Goal: Task Accomplishment & Management: Complete application form

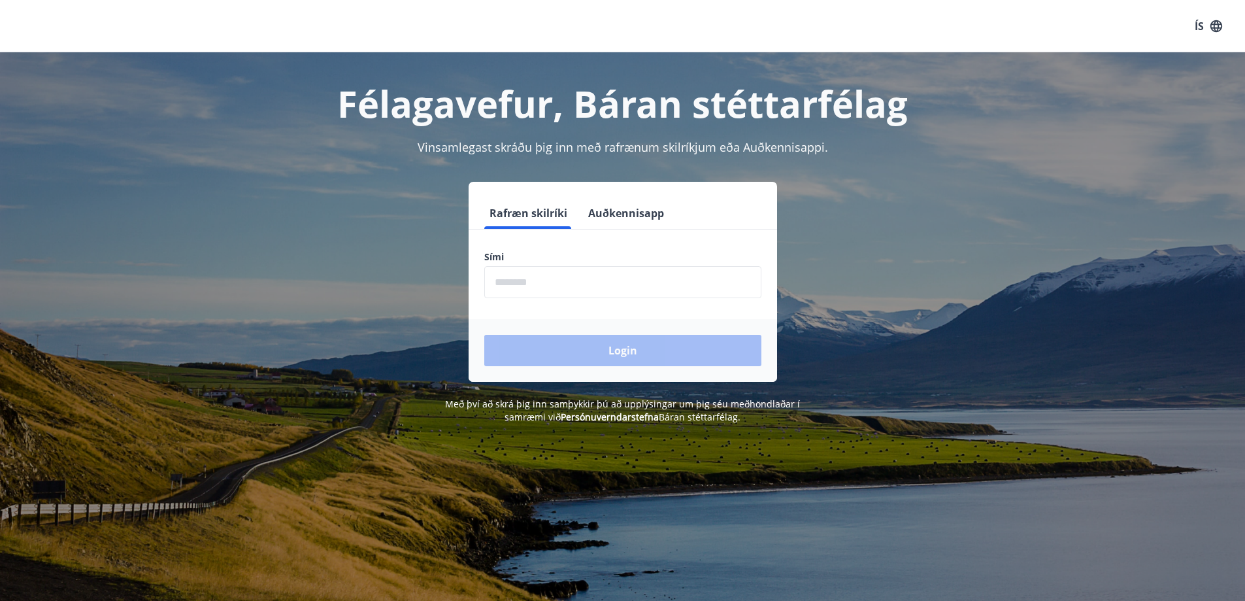
click at [538, 280] on input "phone" at bounding box center [622, 282] width 277 height 32
type input "********"
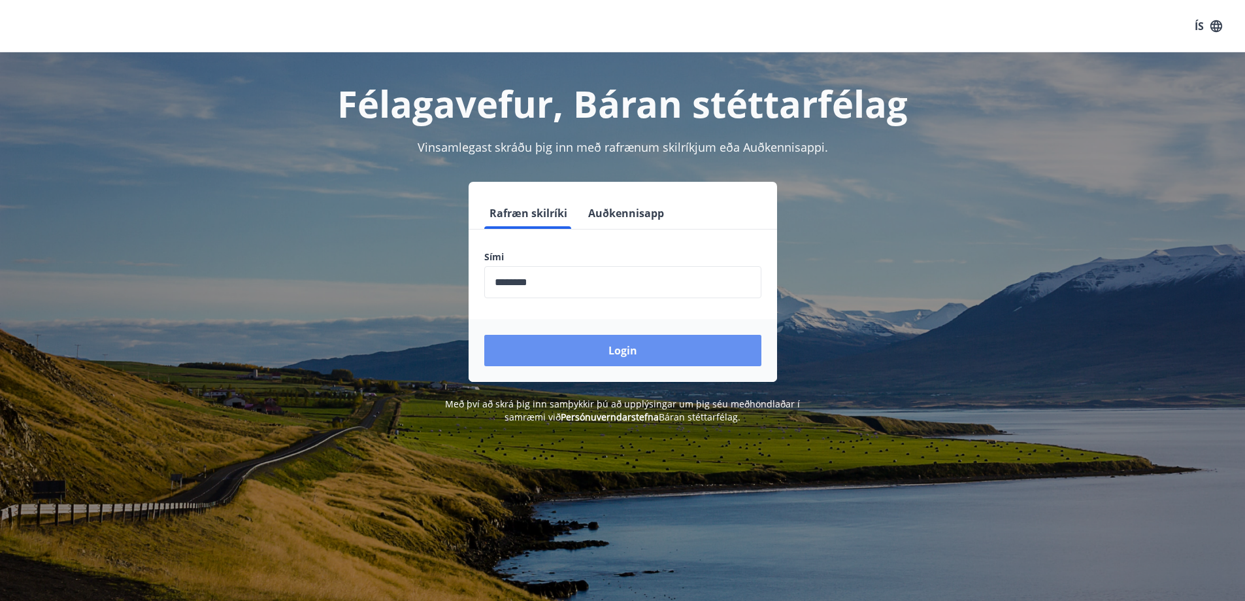
click at [599, 350] on button "Login" at bounding box center [622, 350] width 277 height 31
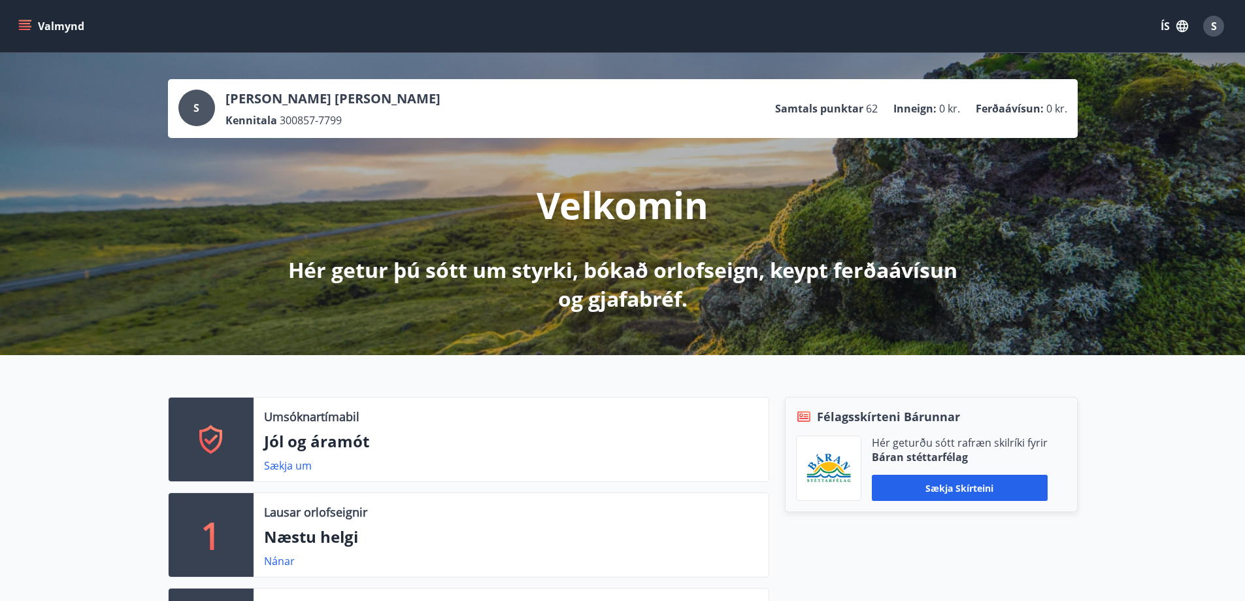
click at [27, 23] on icon "menu" at bounding box center [25, 23] width 12 height 1
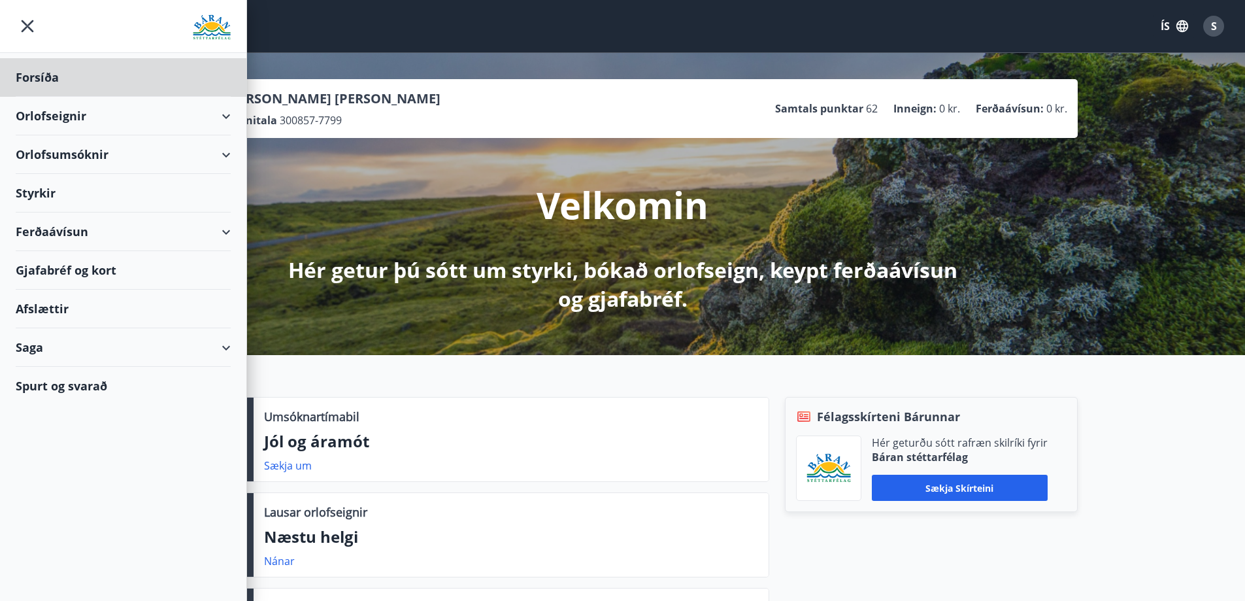
click at [37, 193] on div "Styrkir" at bounding box center [123, 193] width 215 height 39
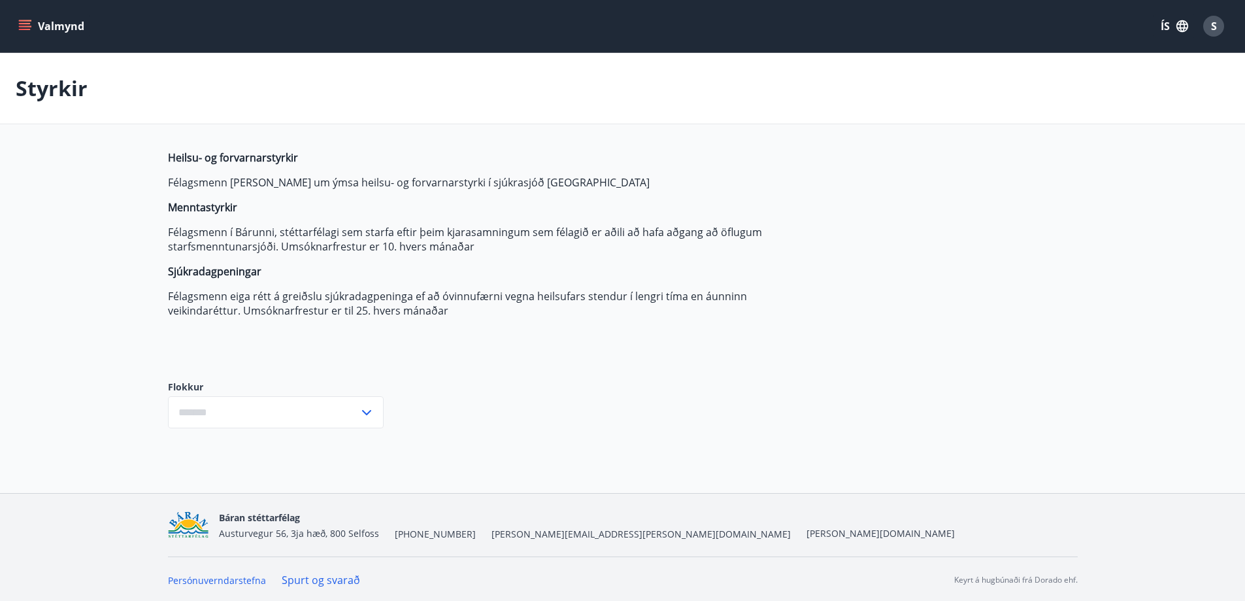
type input "***"
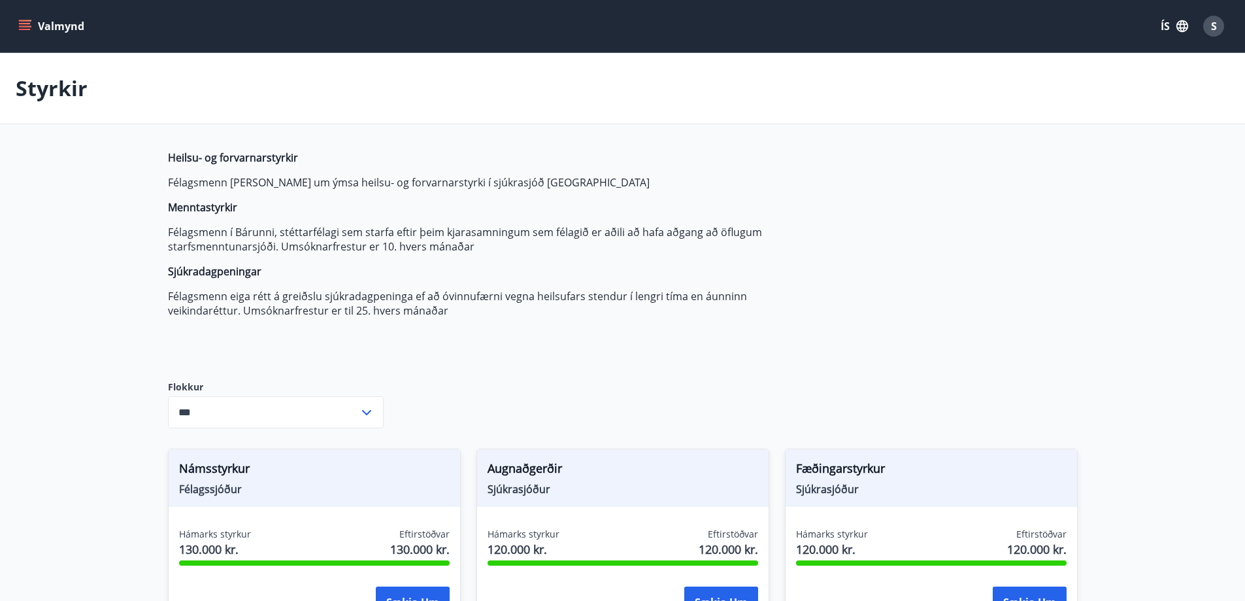
click at [22, 22] on icon "menu" at bounding box center [24, 26] width 13 height 13
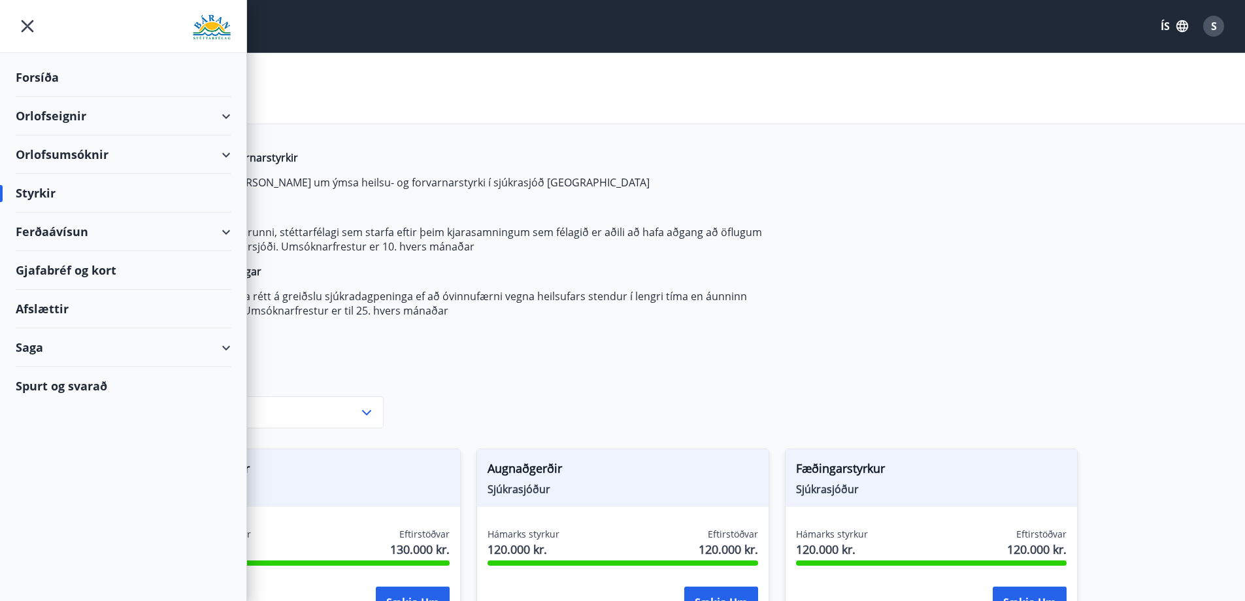
click at [25, 344] on div "Saga" at bounding box center [123, 347] width 215 height 39
click at [73, 519] on div "Styrkjasaga" at bounding box center [123, 517] width 194 height 27
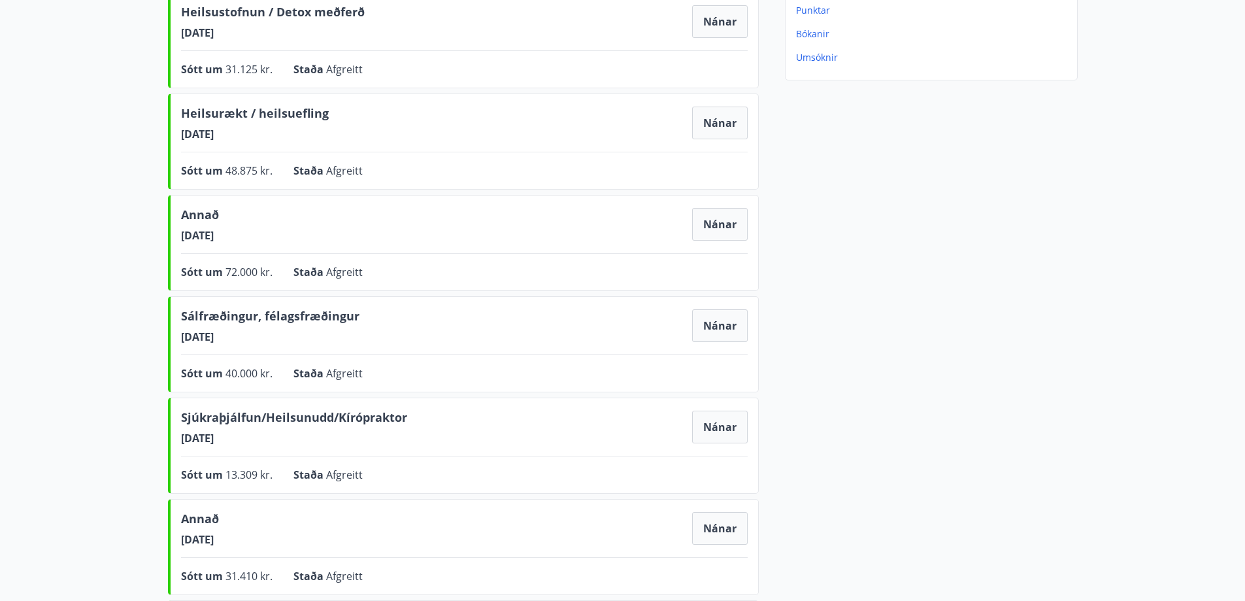
scroll to position [327, 0]
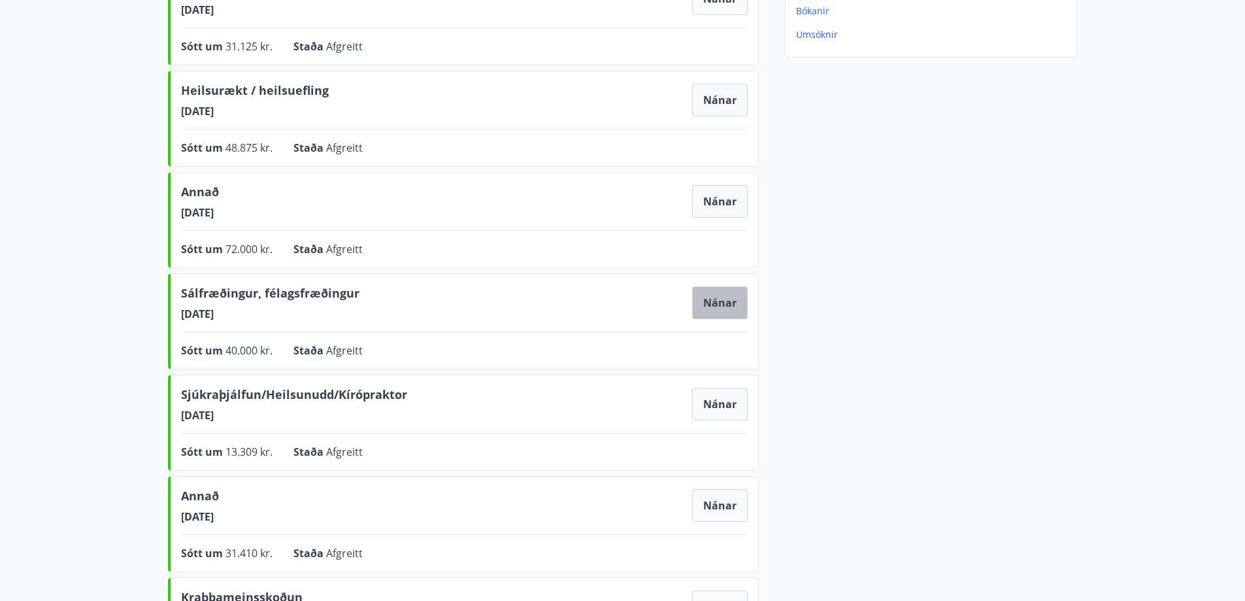
click at [710, 301] on button "Nánar" at bounding box center [720, 302] width 56 height 33
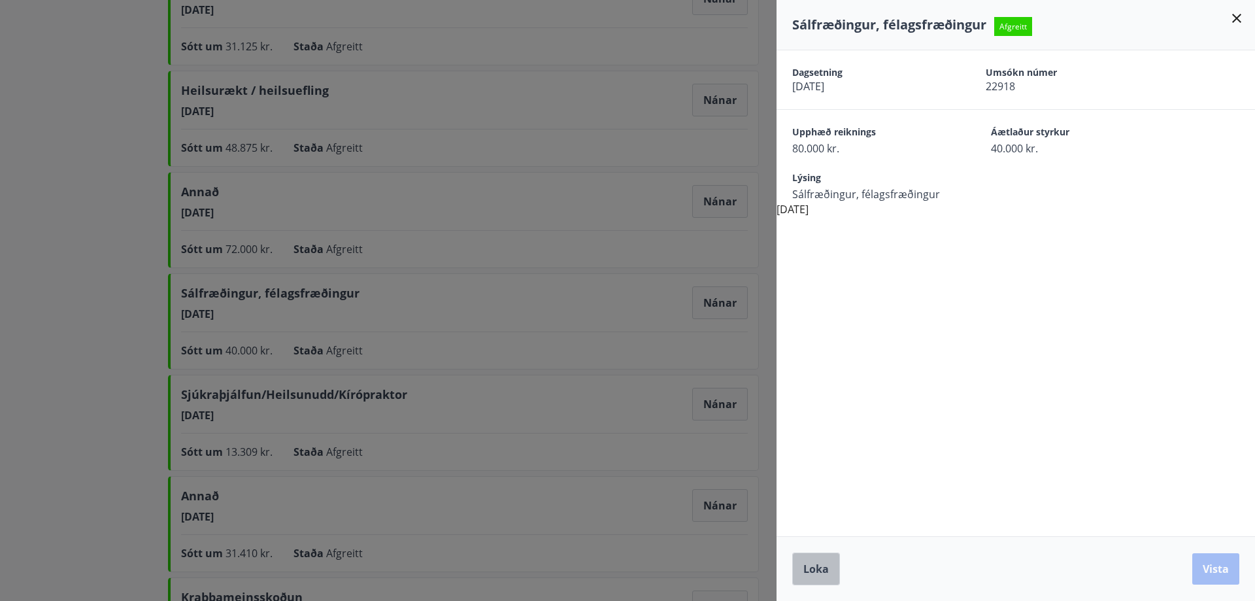
click at [808, 566] on span "Loka" at bounding box center [815, 568] width 25 height 14
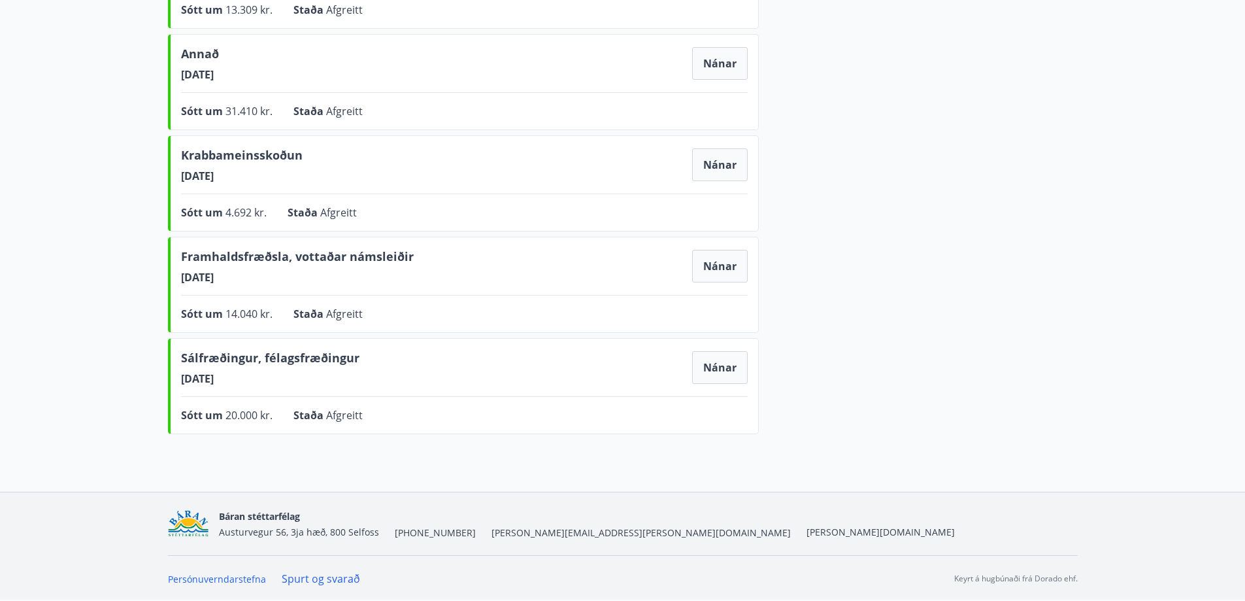
scroll to position [769, 0]
click at [719, 365] on button "Nánar" at bounding box center [720, 366] width 56 height 33
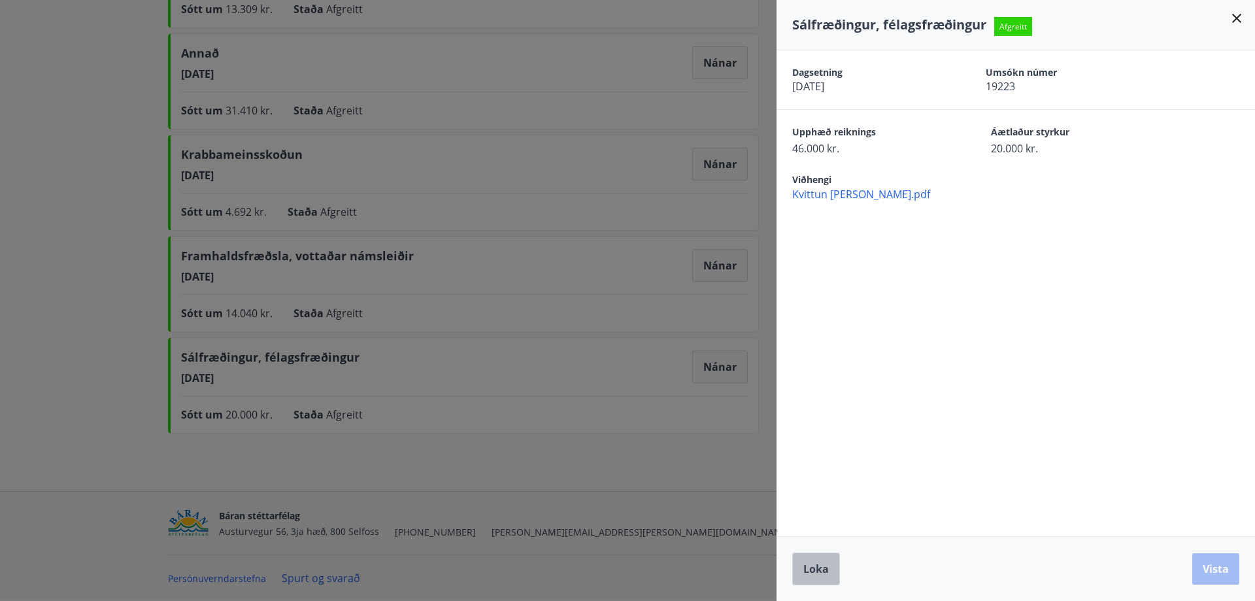
click at [821, 569] on span "Loka" at bounding box center [815, 568] width 25 height 14
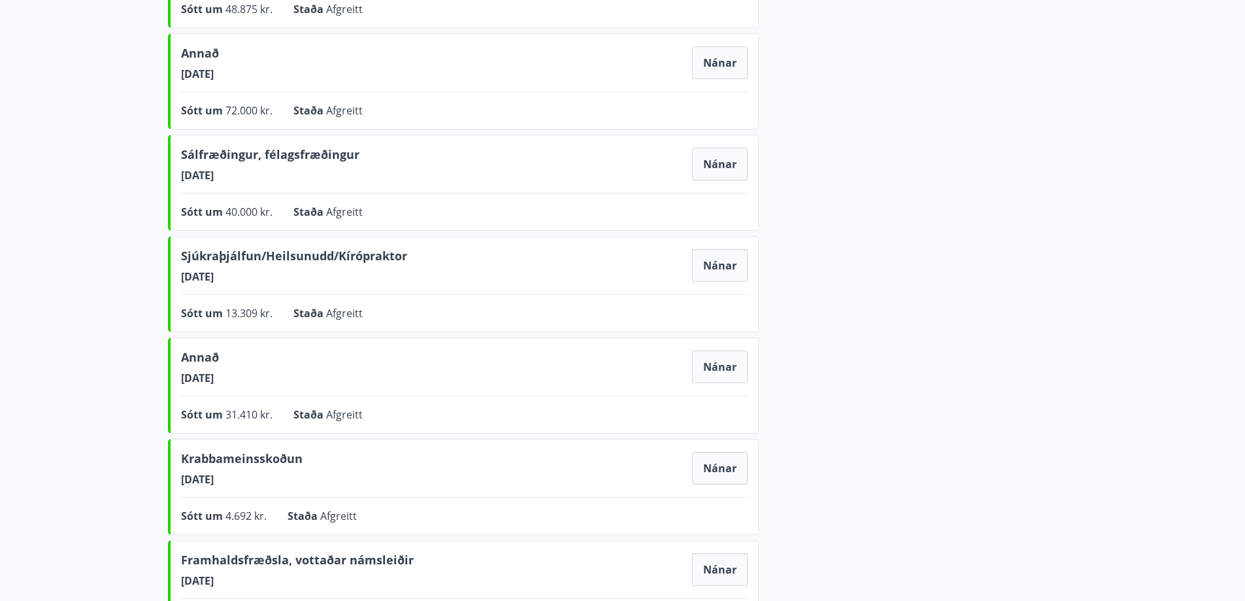
scroll to position [443, 0]
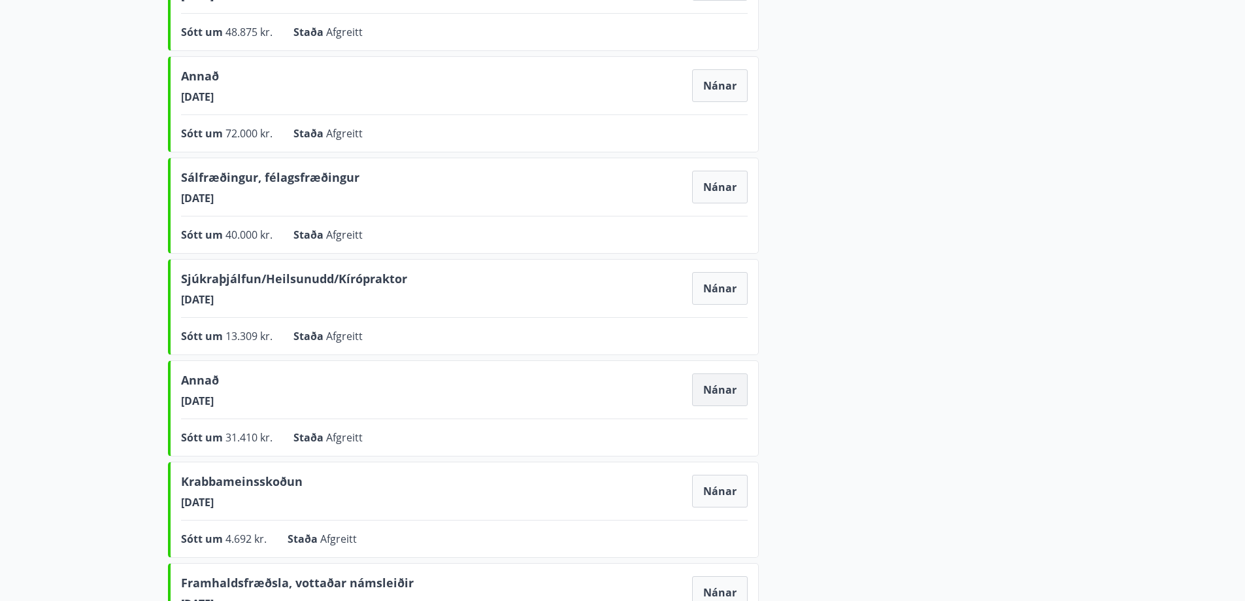
click at [718, 393] on button "Nánar" at bounding box center [720, 389] width 56 height 33
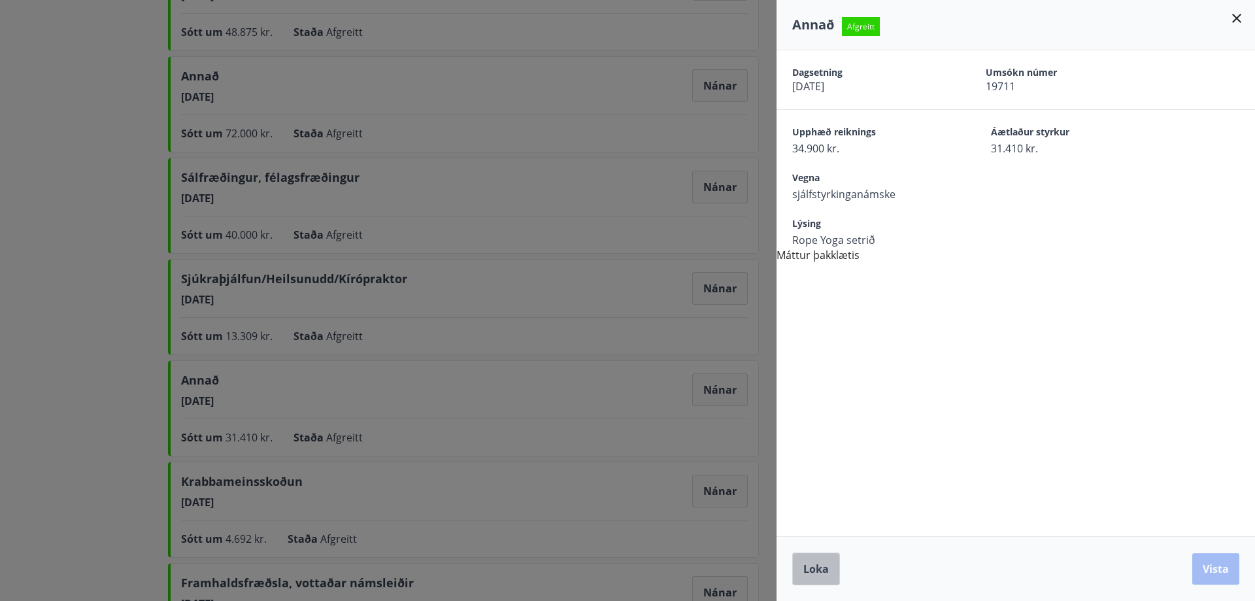
click at [808, 561] on span "Loka" at bounding box center [815, 568] width 25 height 14
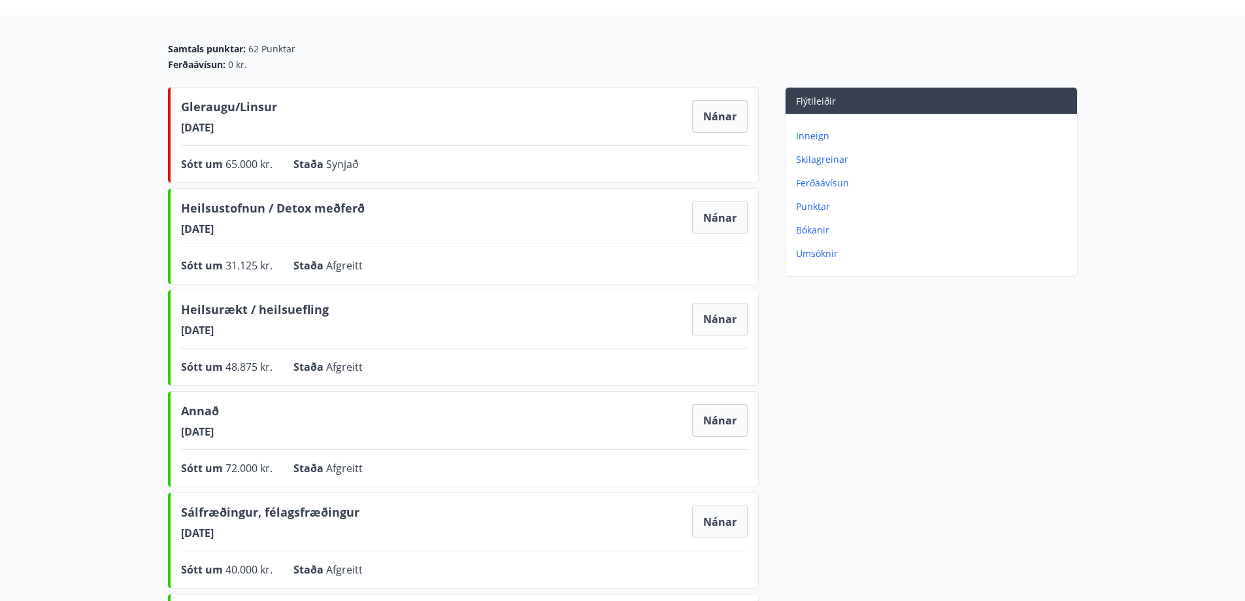
scroll to position [131, 0]
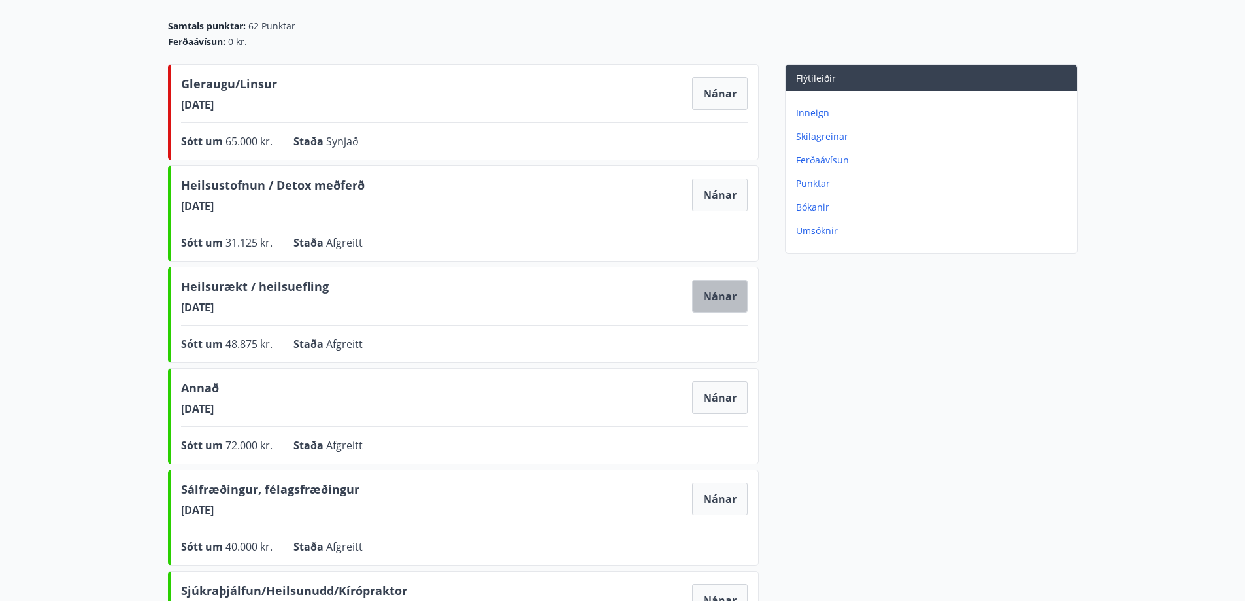
click at [716, 297] on button "Nánar" at bounding box center [720, 296] width 56 height 33
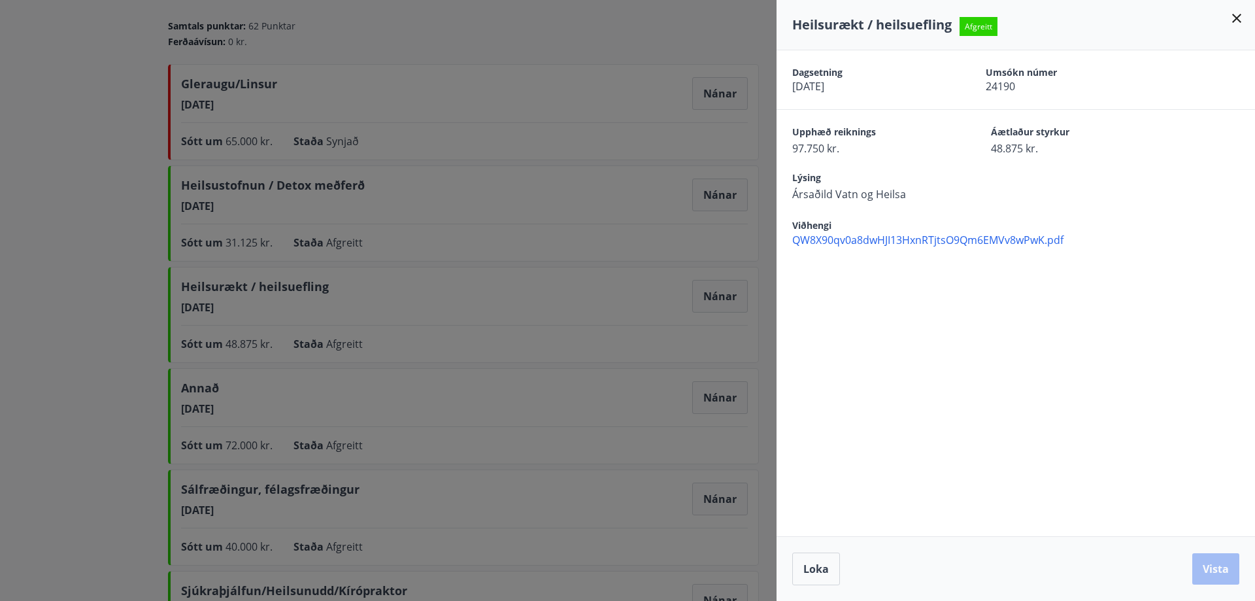
click at [896, 237] on span "QW8X90qv0a8dwHJI13HxnRTjtsO9Qm6EMVv8wPwK.pdf" at bounding box center [1023, 240] width 463 height 14
click at [815, 567] on span "Loka" at bounding box center [815, 568] width 25 height 14
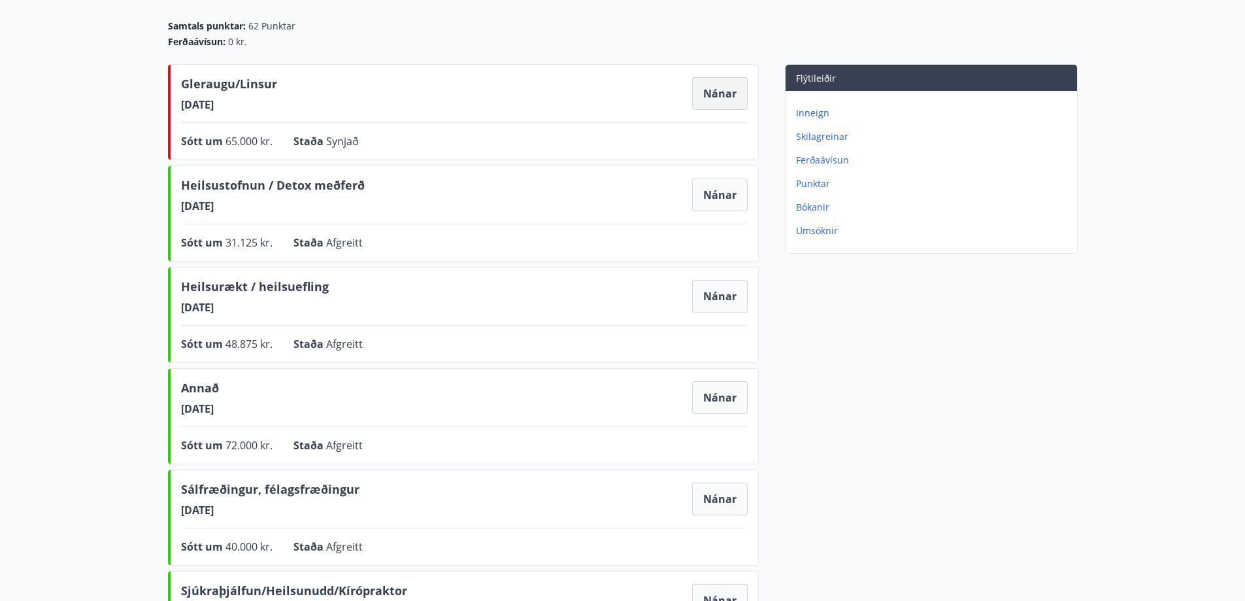
click at [717, 92] on button "Nánar" at bounding box center [720, 93] width 56 height 33
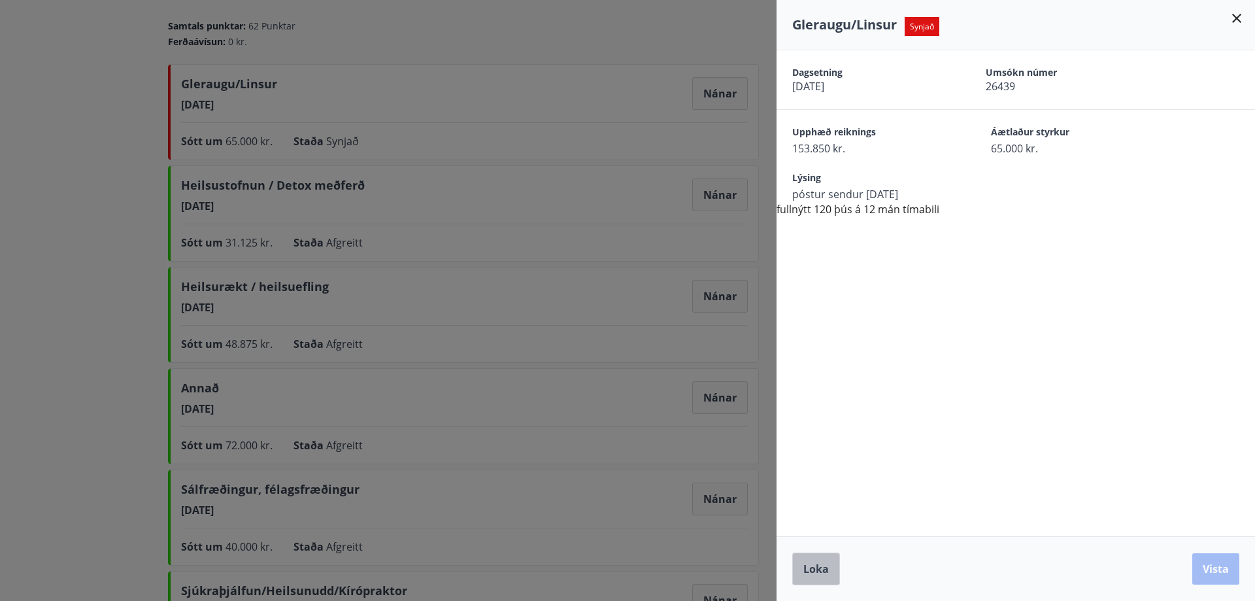
click at [818, 567] on span "Loka" at bounding box center [815, 568] width 25 height 14
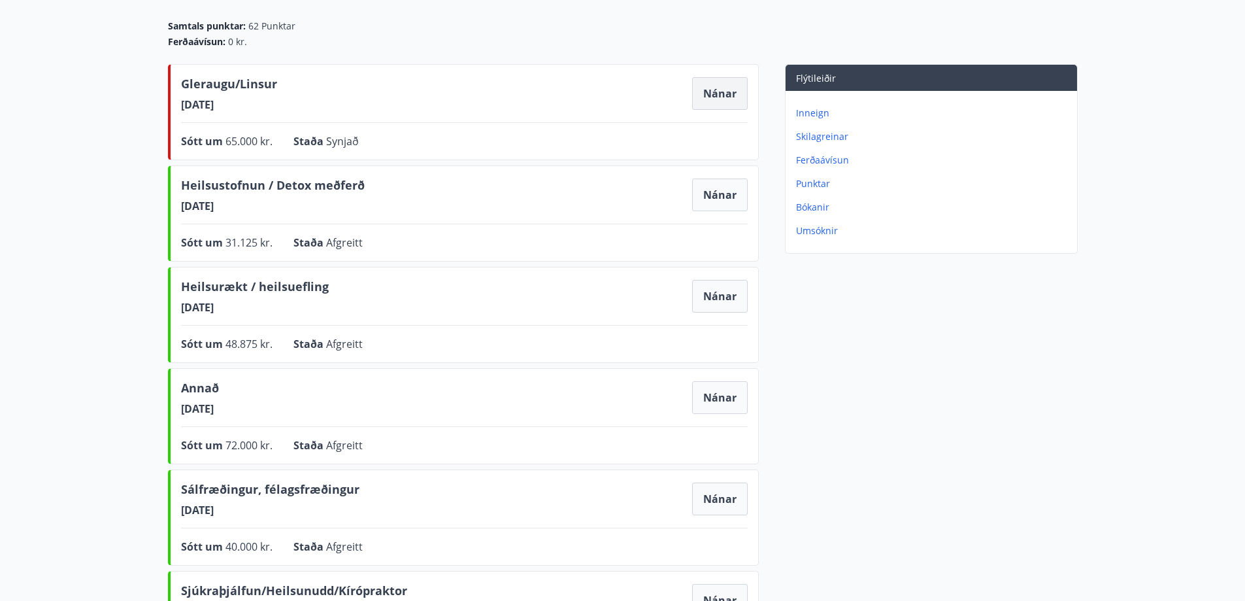
click at [724, 94] on button "Nánar" at bounding box center [720, 93] width 56 height 33
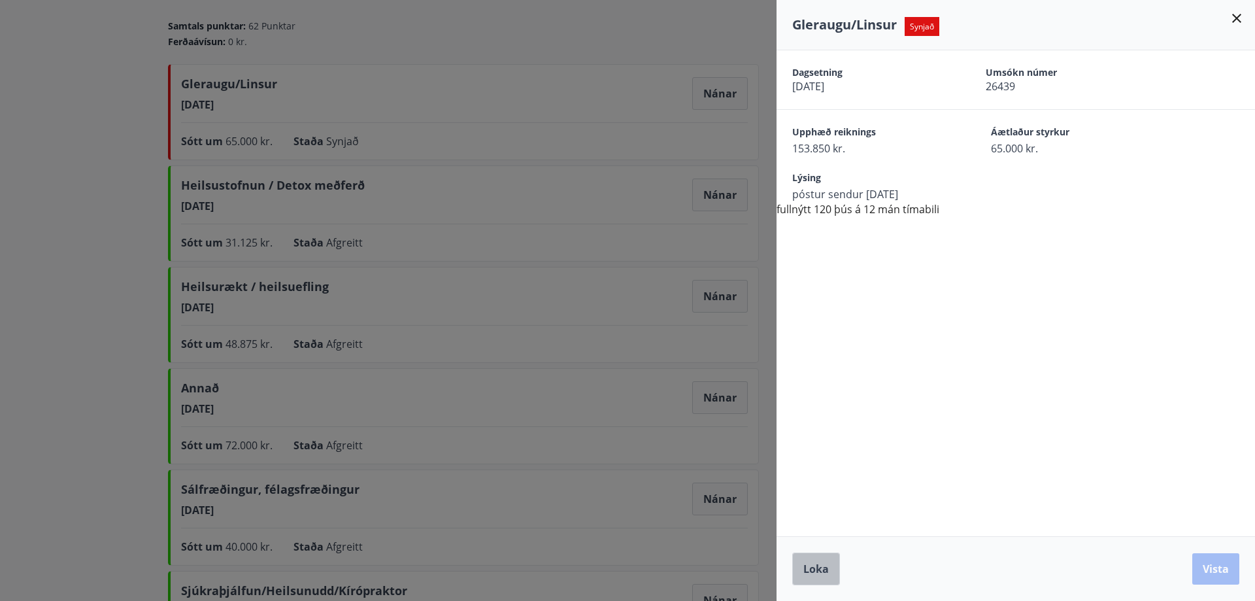
click at [815, 563] on span "Loka" at bounding box center [815, 568] width 25 height 14
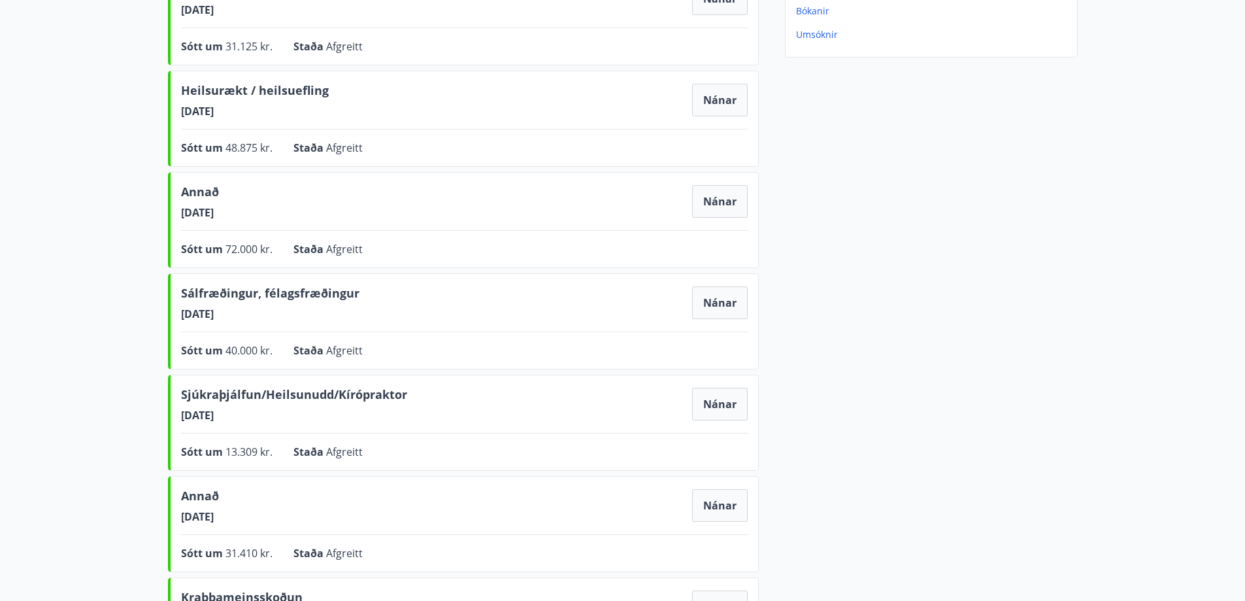
scroll to position [0, 0]
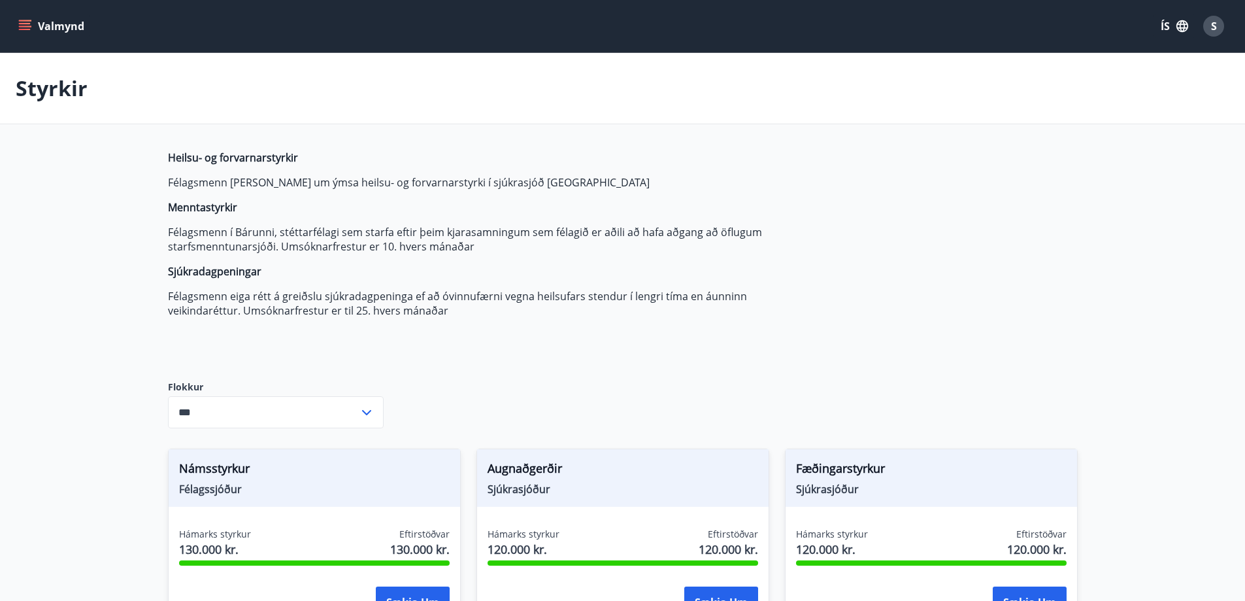
type input "***"
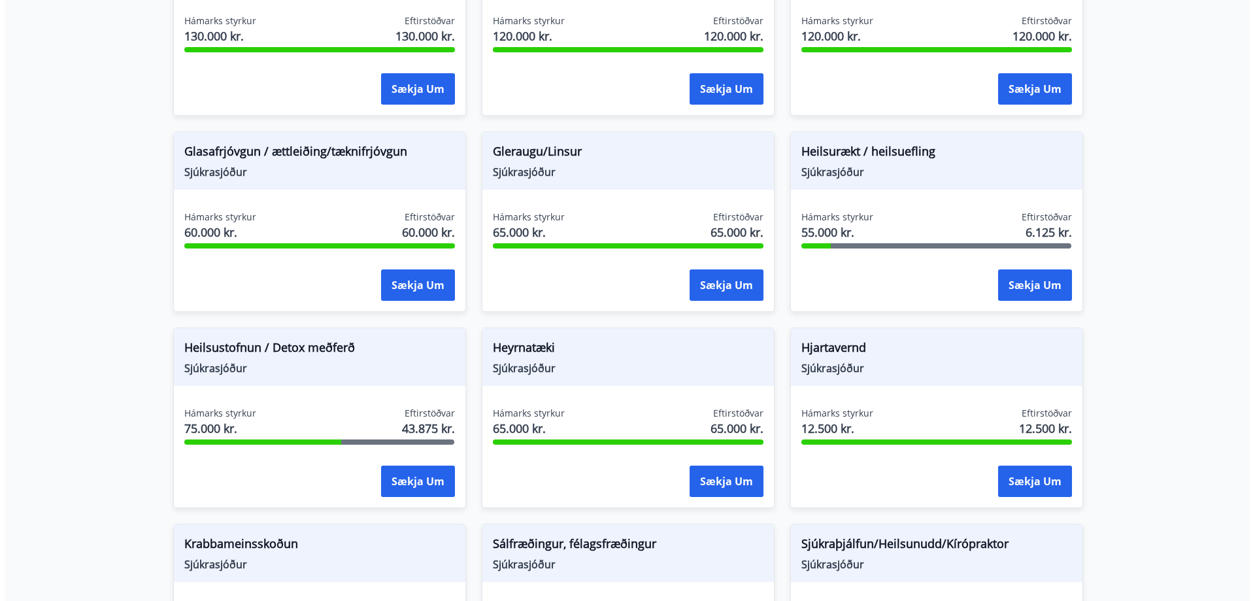
scroll to position [523, 0]
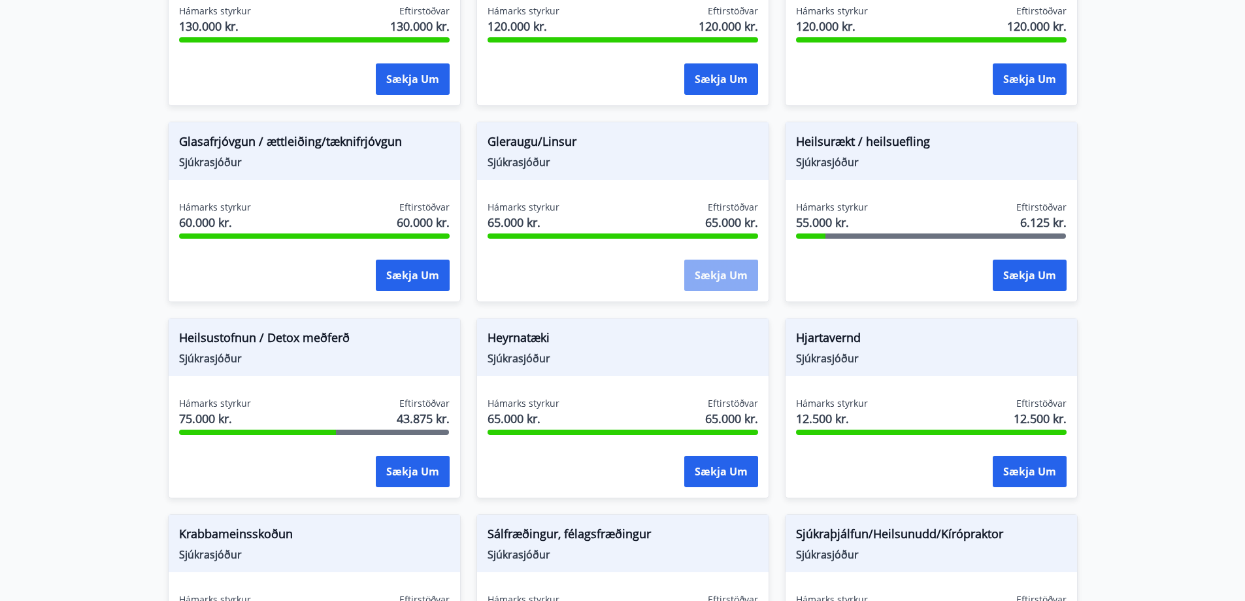
click at [716, 273] on button "Sækja um" at bounding box center [721, 275] width 74 height 31
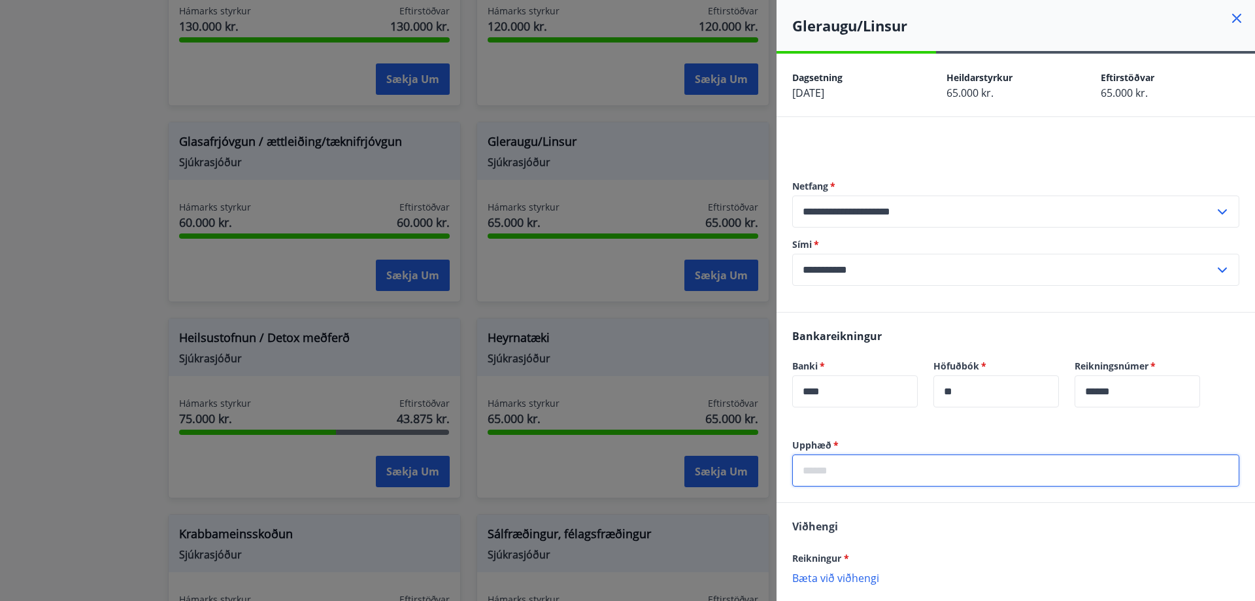
click at [871, 467] on input "text" at bounding box center [1015, 470] width 447 height 32
type input "******"
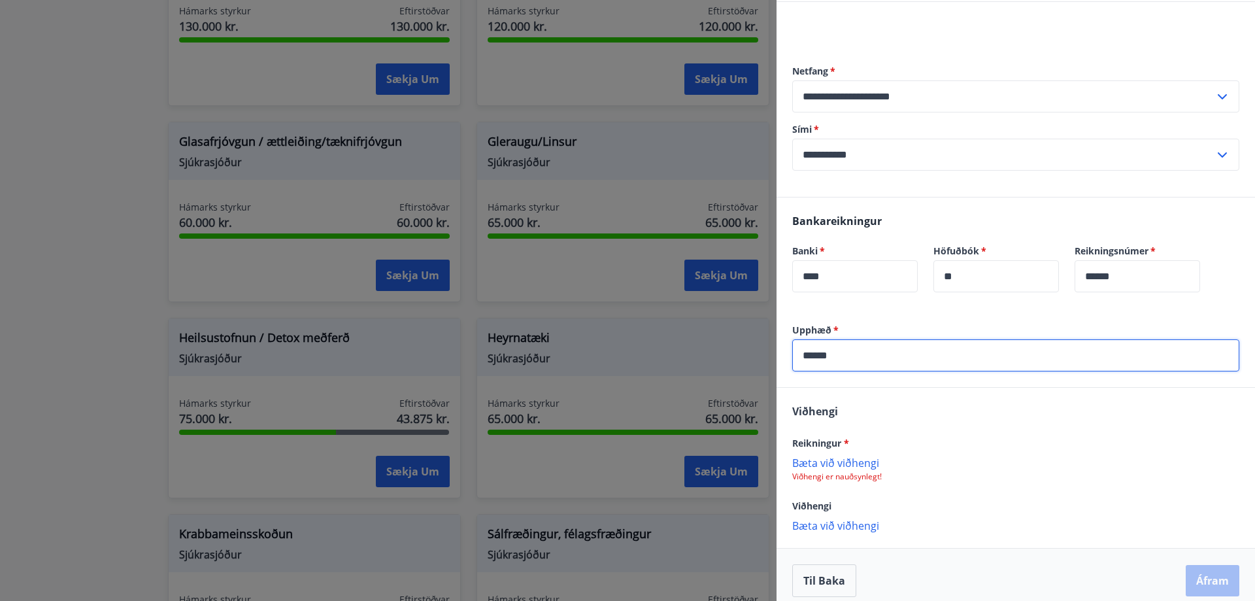
scroll to position [127, 0]
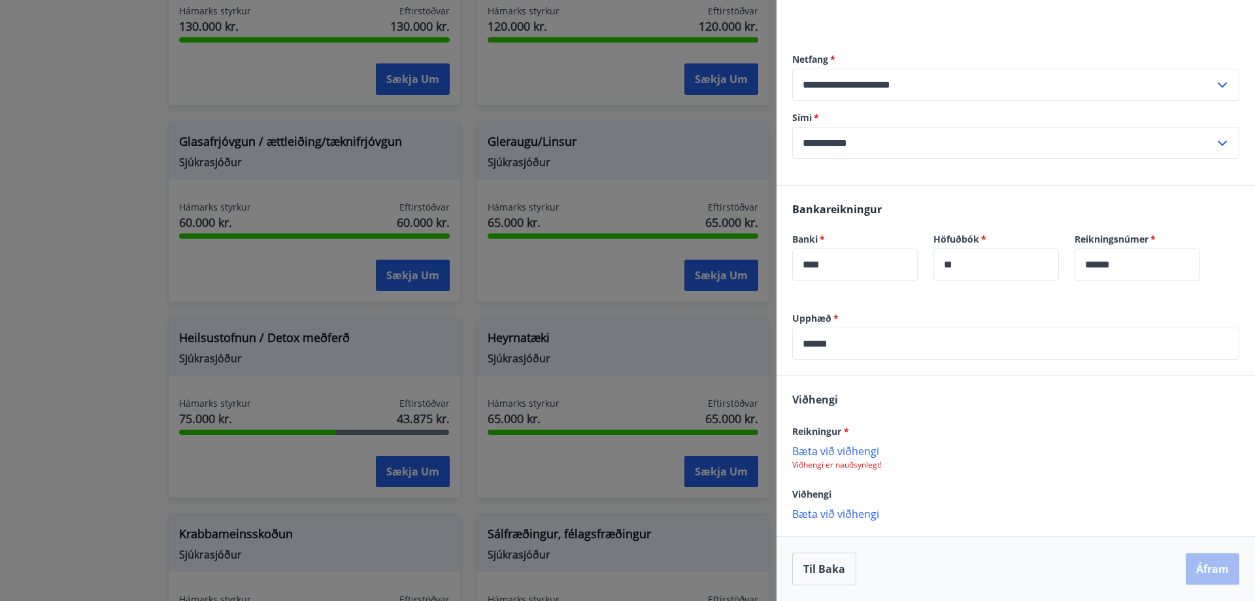
click at [835, 450] on p "Bæta við viðhengi" at bounding box center [1015, 450] width 447 height 13
click at [1207, 570] on button "Áfram" at bounding box center [1213, 568] width 54 height 31
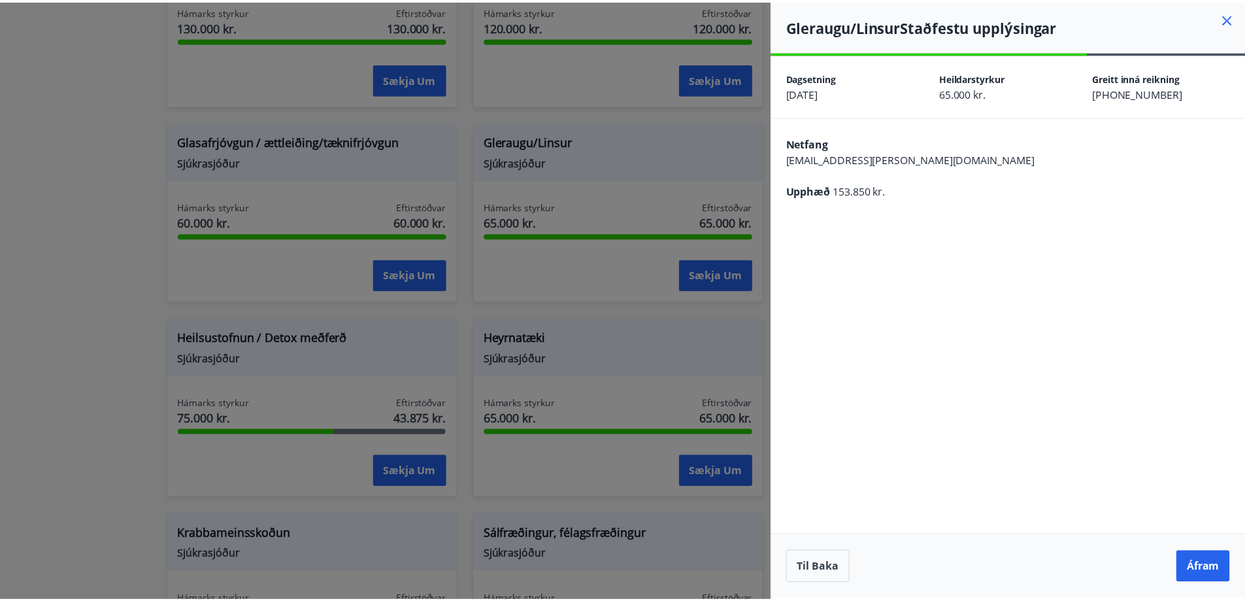
scroll to position [0, 0]
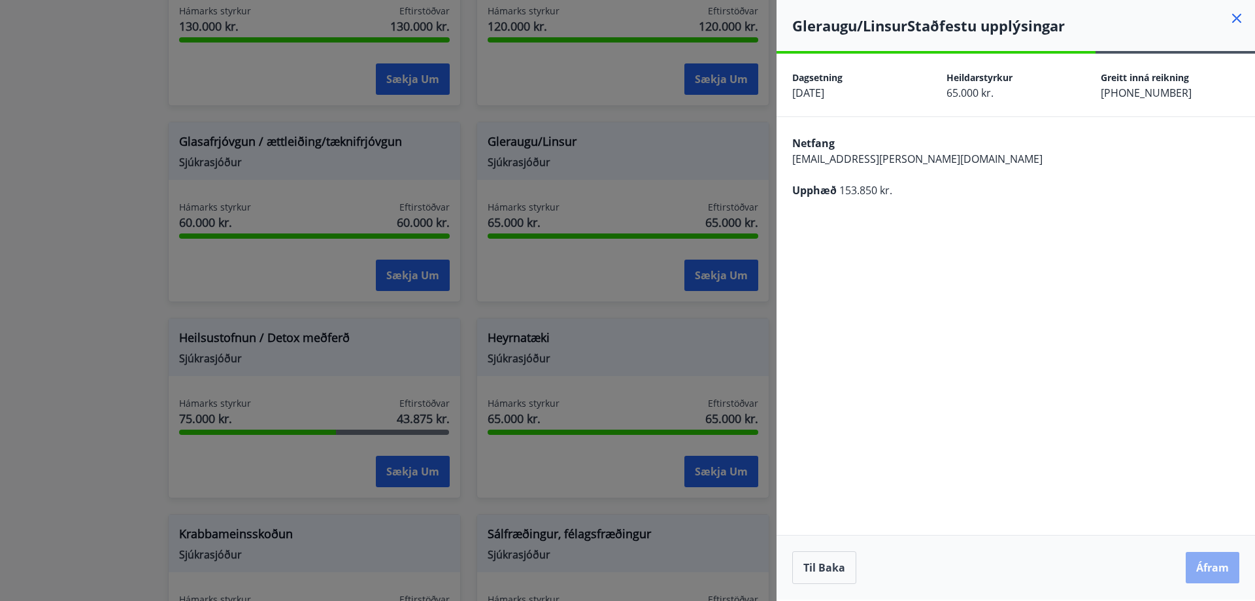
click at [1214, 565] on button "Áfram" at bounding box center [1213, 567] width 54 height 31
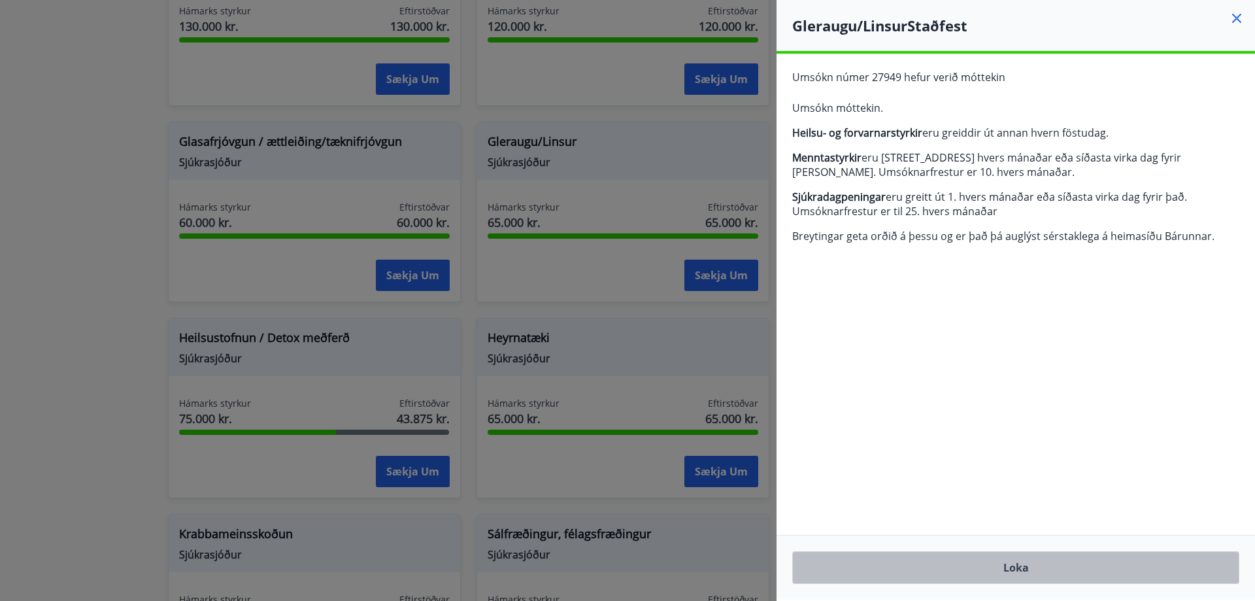
click at [1014, 569] on button "Loka" at bounding box center [1015, 567] width 447 height 33
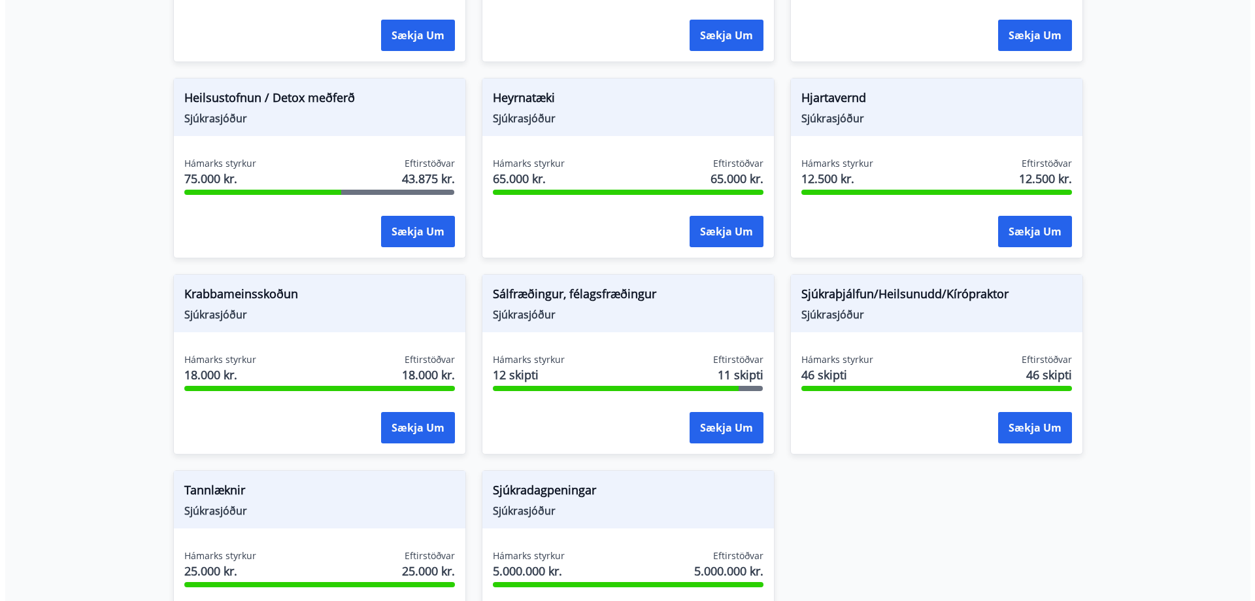
scroll to position [784, 0]
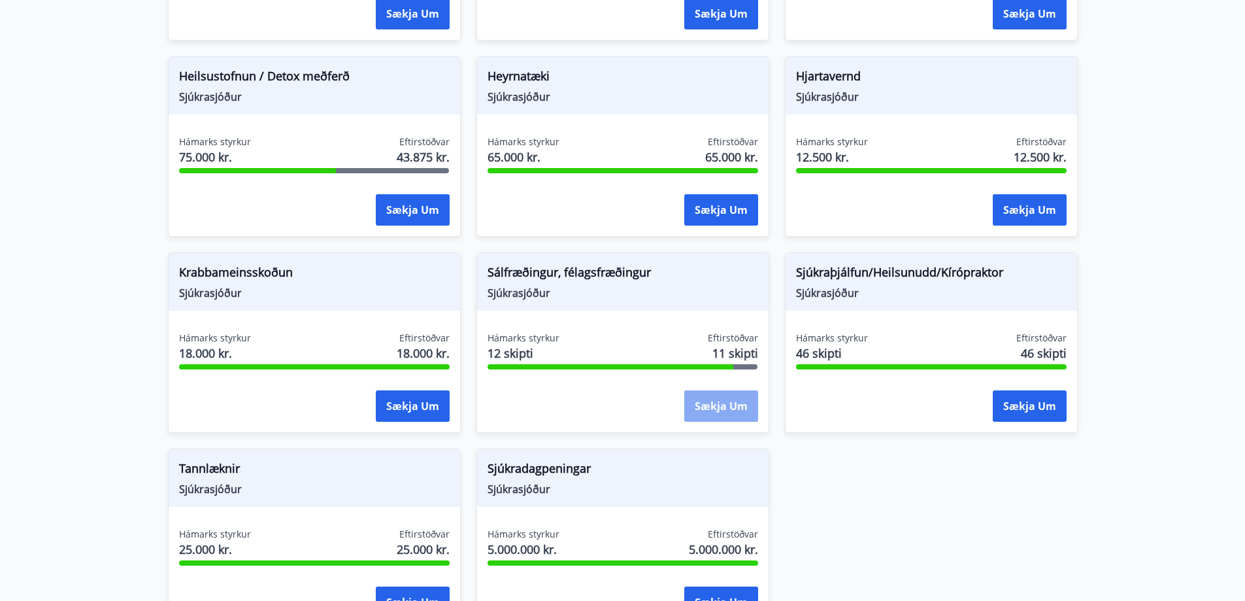
click at [722, 405] on button "Sækja um" at bounding box center [721, 405] width 74 height 31
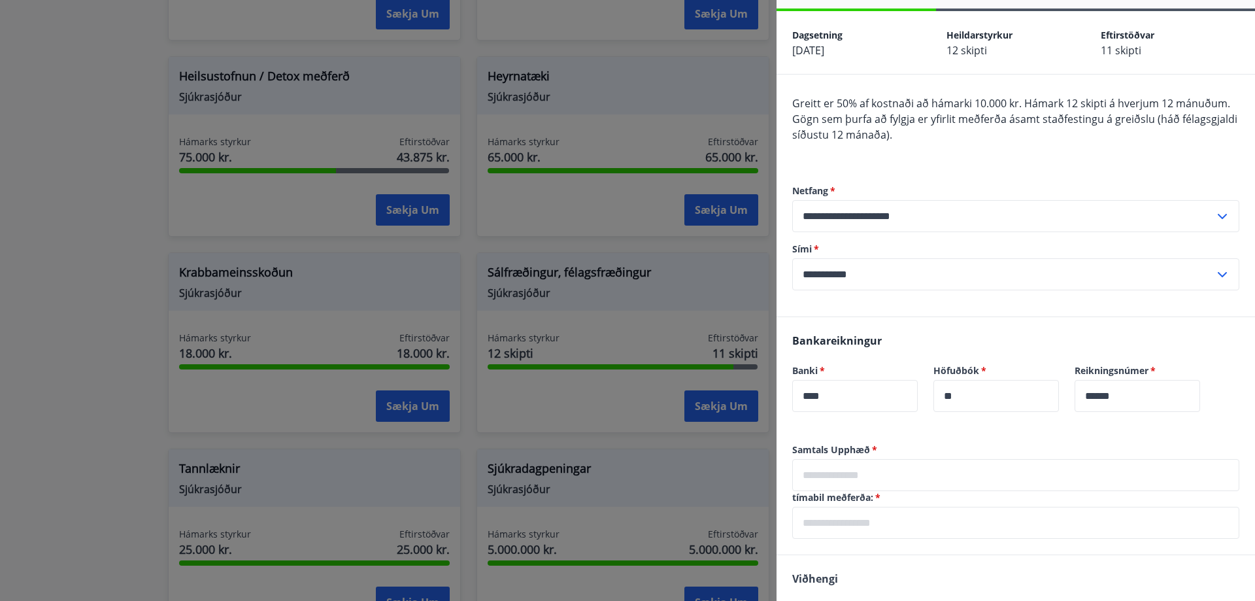
scroll to position [65, 0]
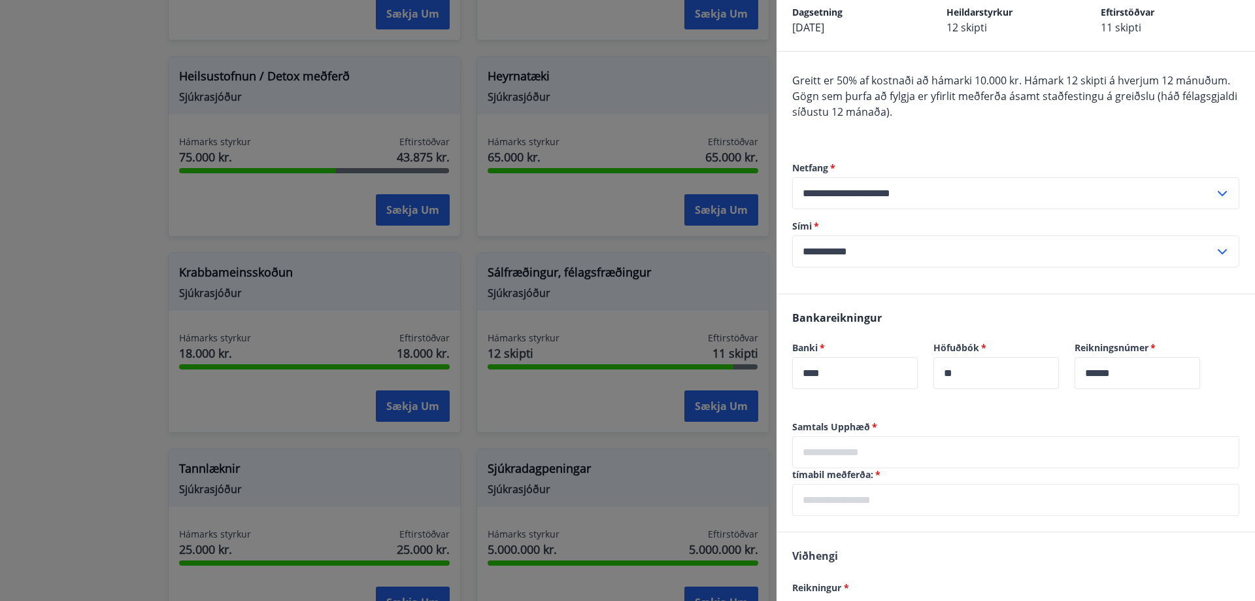
click at [905, 458] on input "text" at bounding box center [1015, 452] width 447 height 32
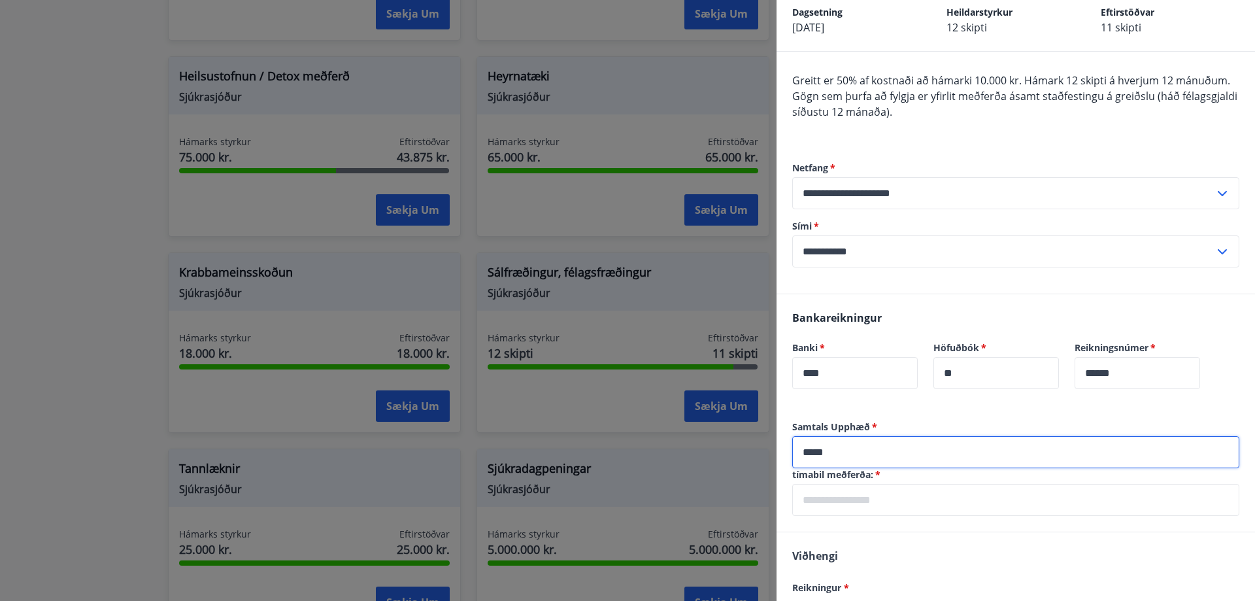
type input "*****"
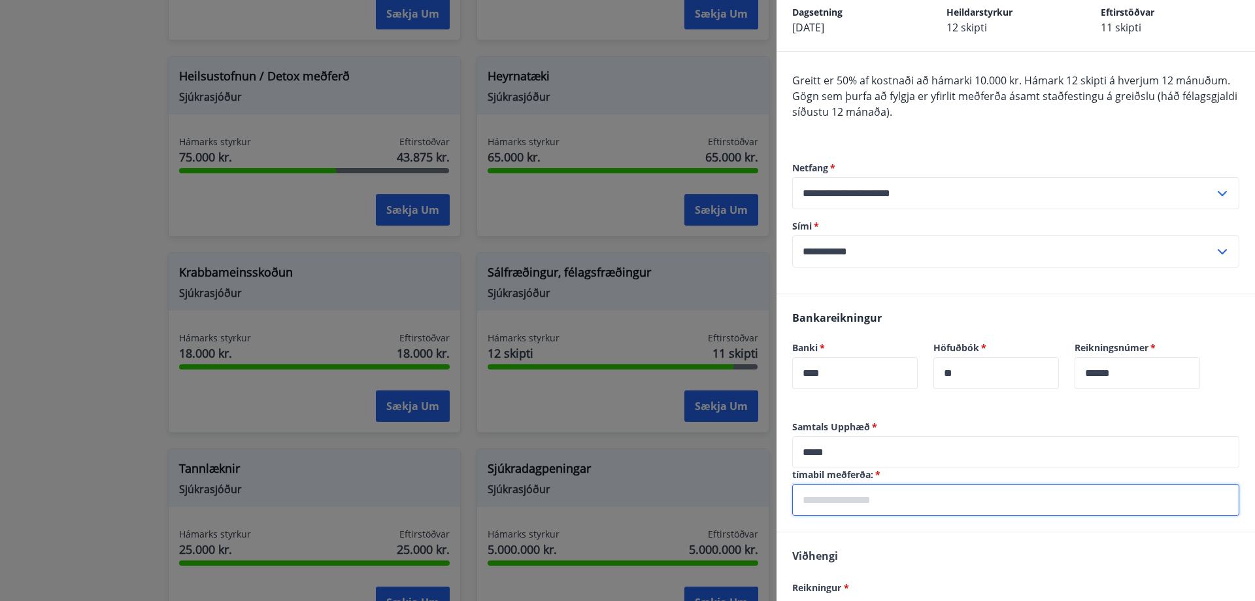
click at [911, 497] on input "text" at bounding box center [1015, 500] width 447 height 32
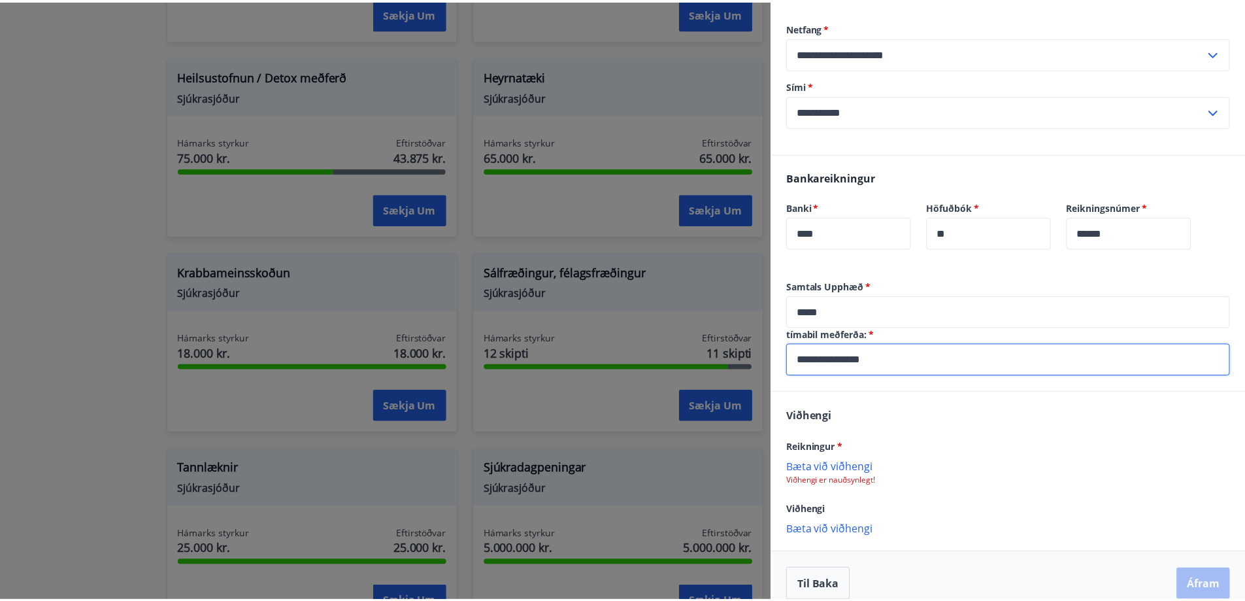
scroll to position [222, 0]
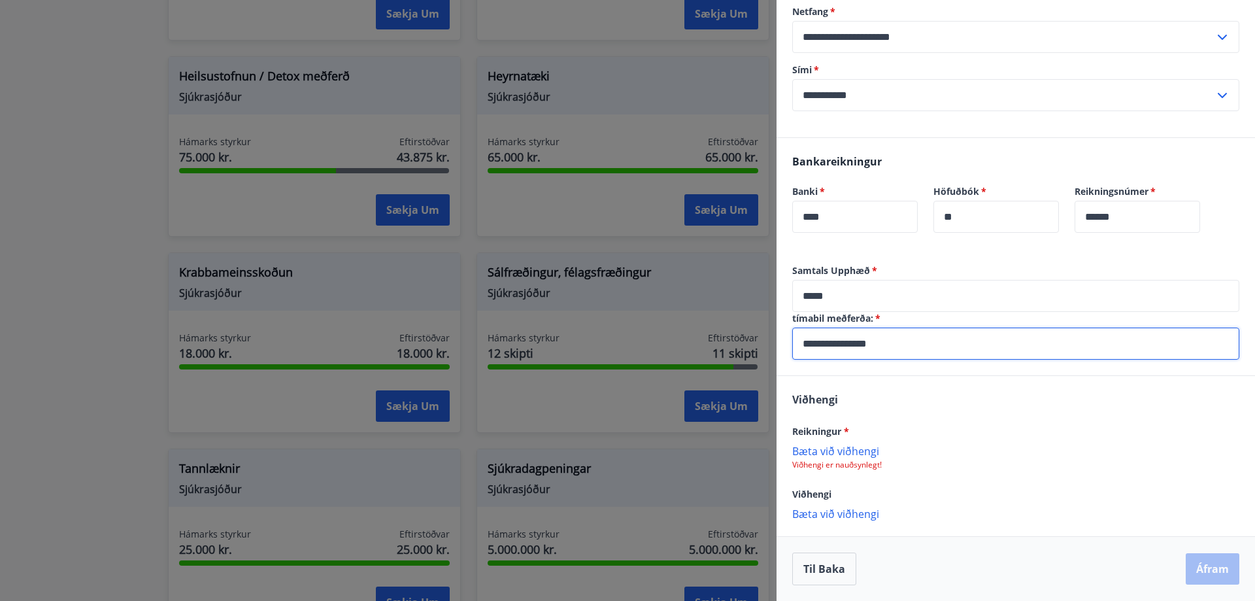
type input "**********"
click at [830, 451] on p "Bæta við viðhengi" at bounding box center [1015, 450] width 447 height 13
click at [806, 569] on button "Til baka" at bounding box center [824, 568] width 64 height 33
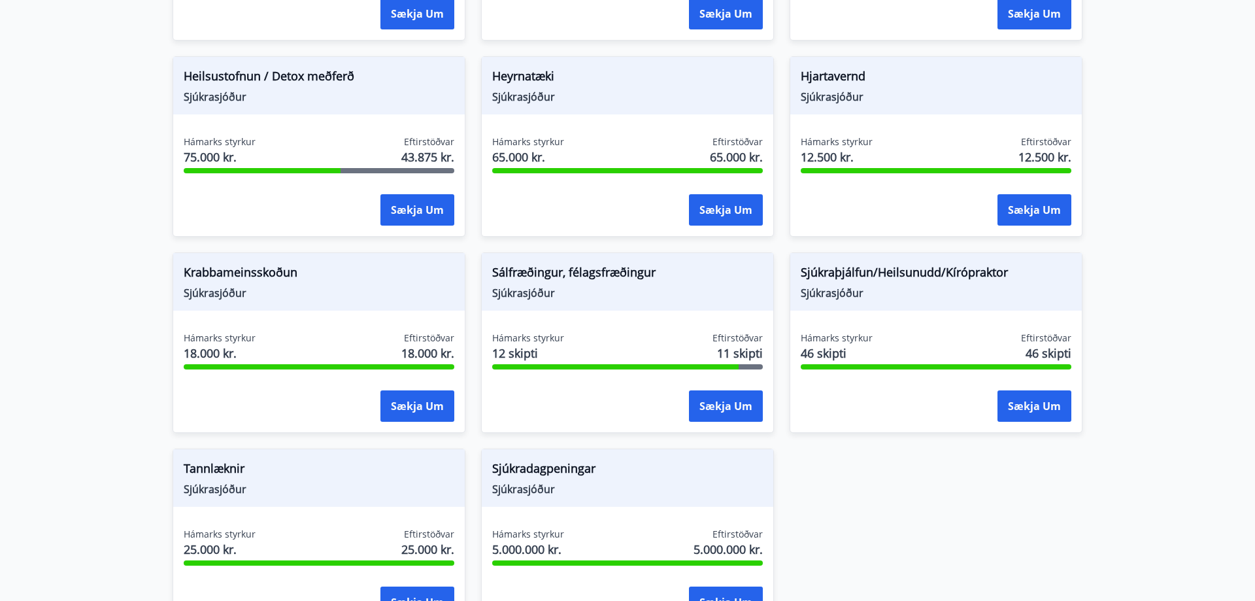
scroll to position [0, 0]
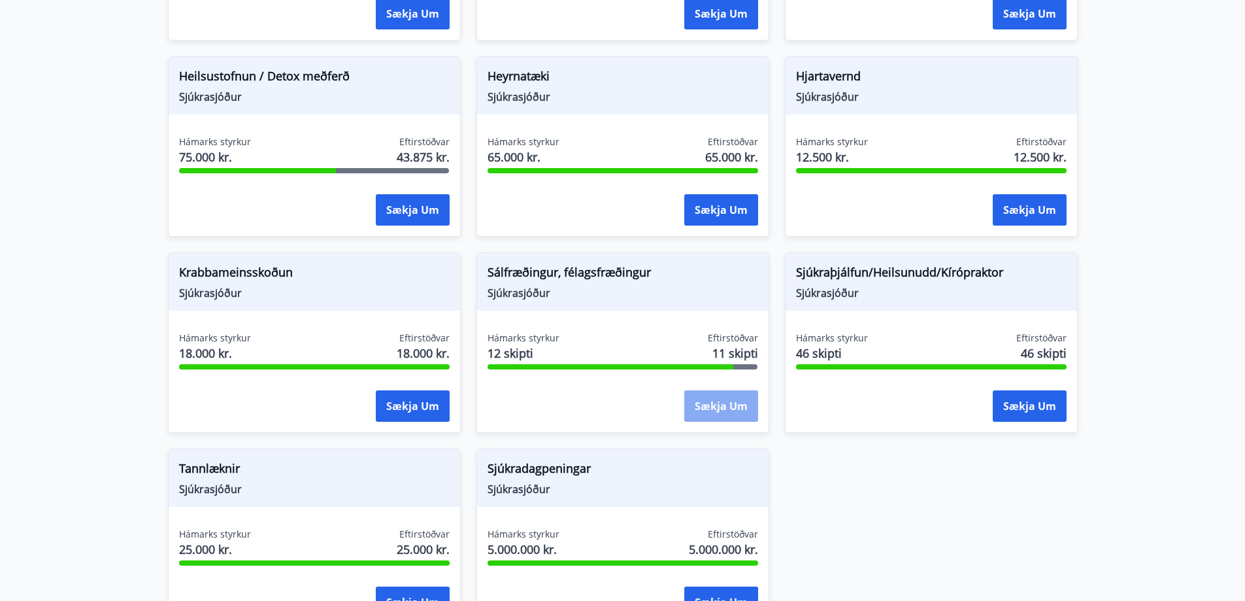
click at [717, 407] on button "Sækja um" at bounding box center [721, 405] width 74 height 31
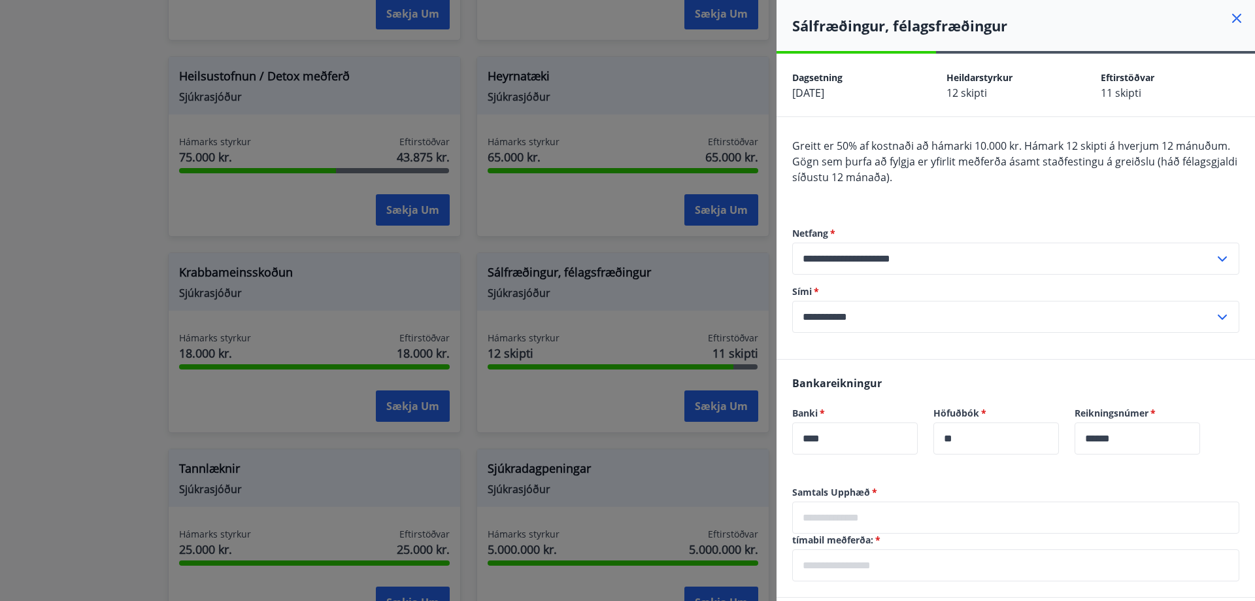
click at [901, 518] on input "text" at bounding box center [1015, 517] width 447 height 32
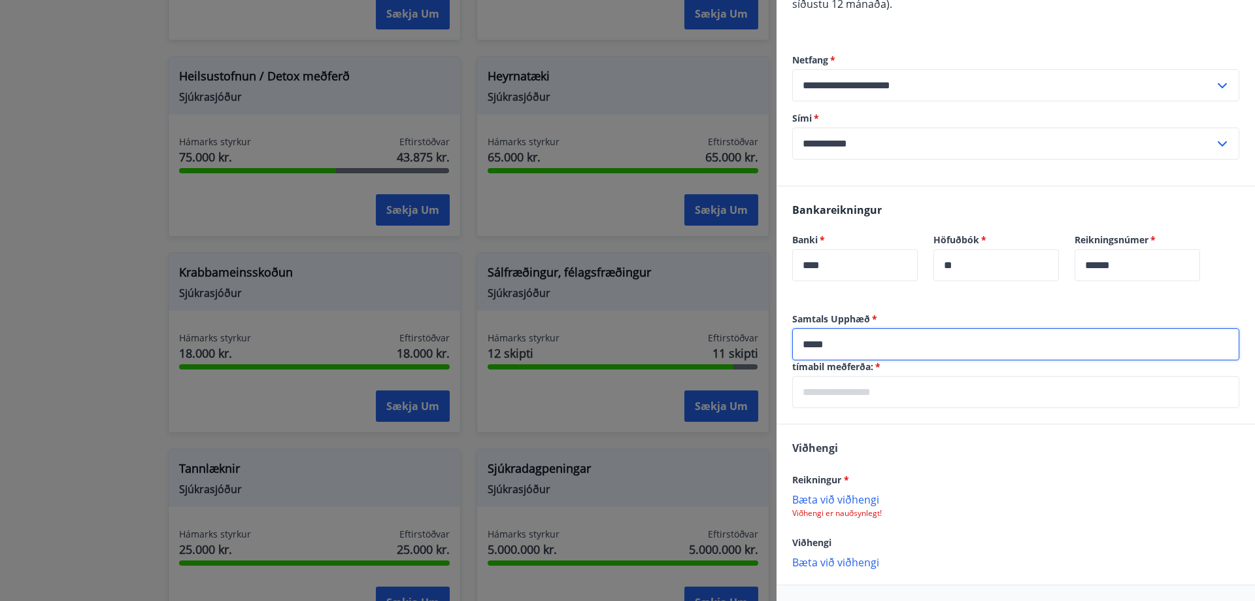
scroll to position [196, 0]
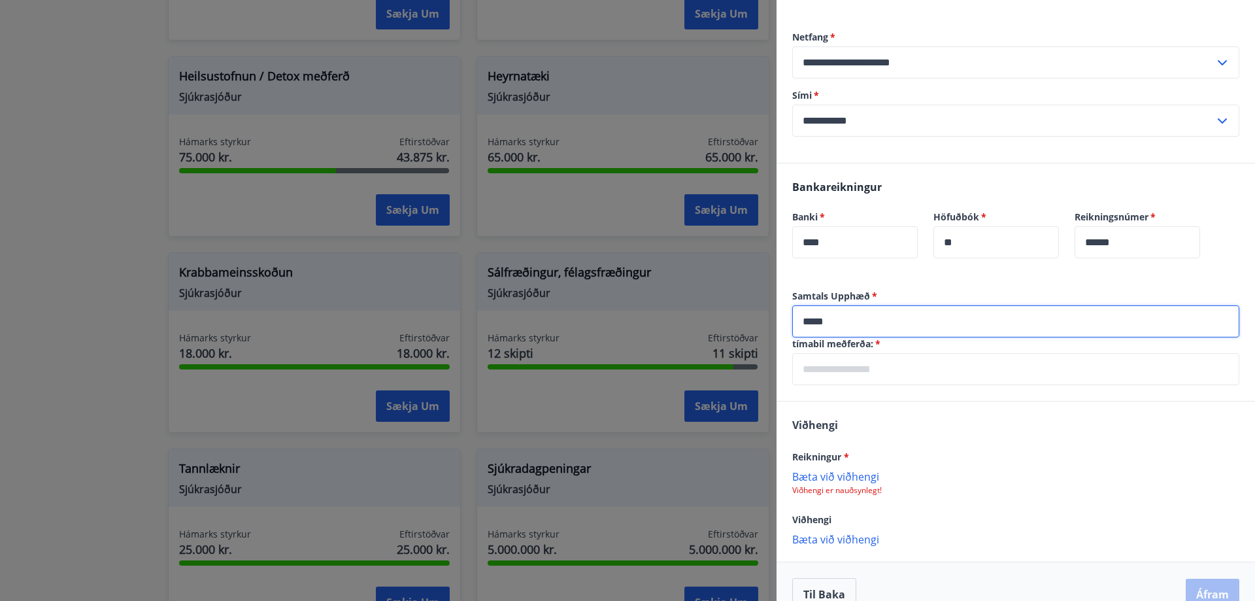
type input "*****"
click at [859, 368] on input "text" at bounding box center [1015, 369] width 447 height 32
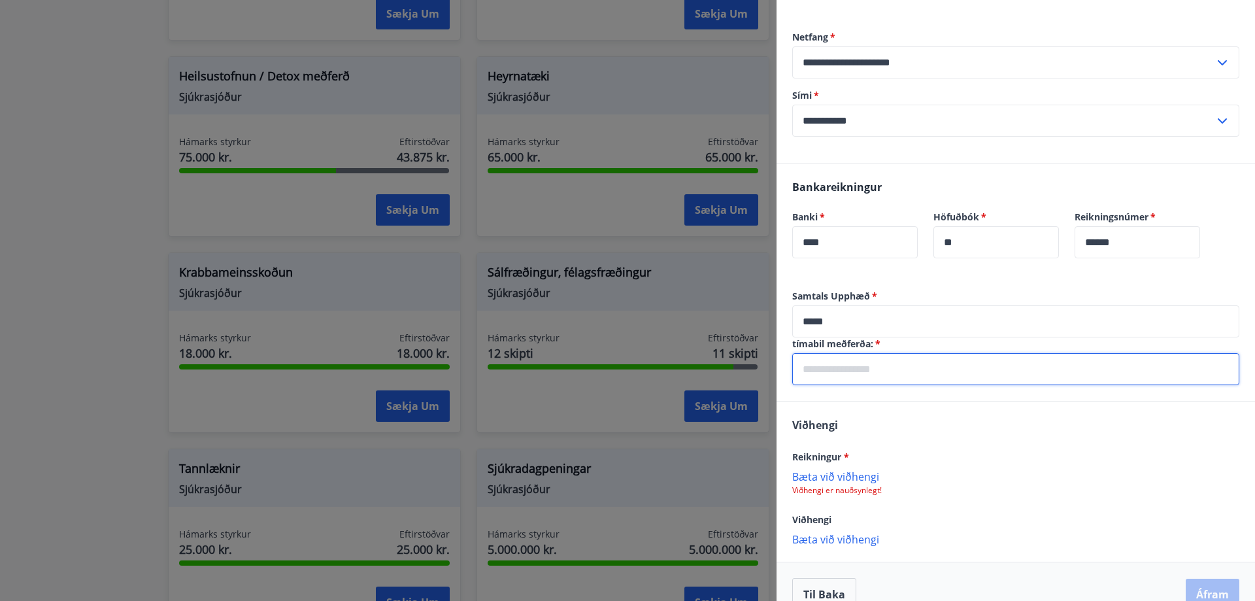
type input "**********"
click at [830, 477] on p "Bæta við viðhengi" at bounding box center [1015, 475] width 447 height 13
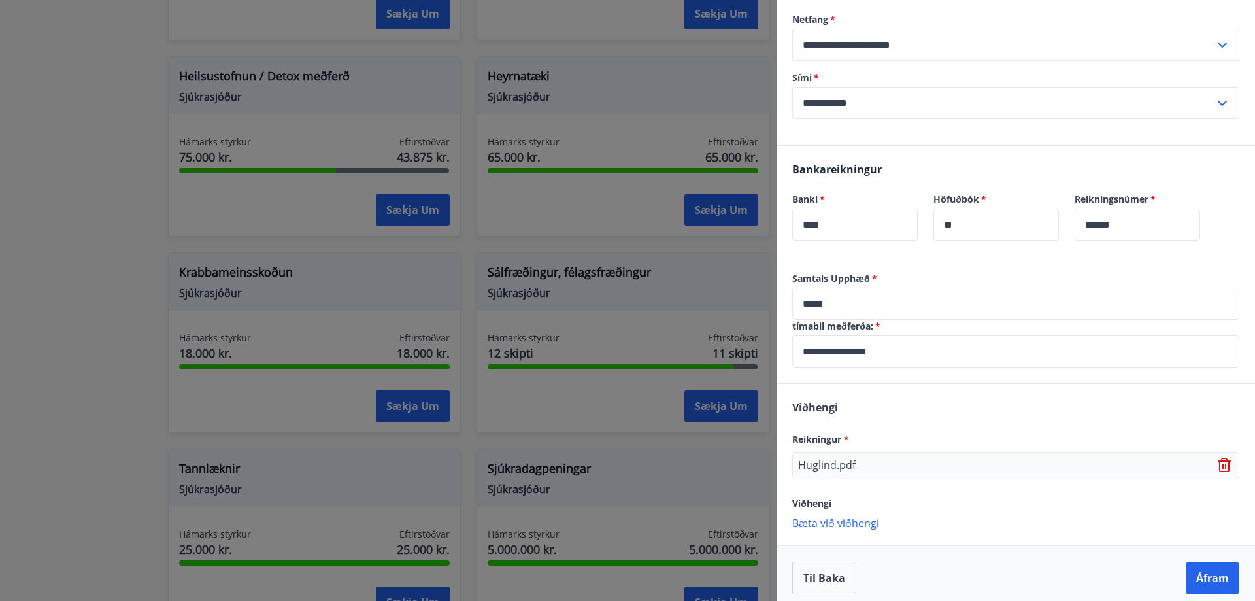
scroll to position [223, 0]
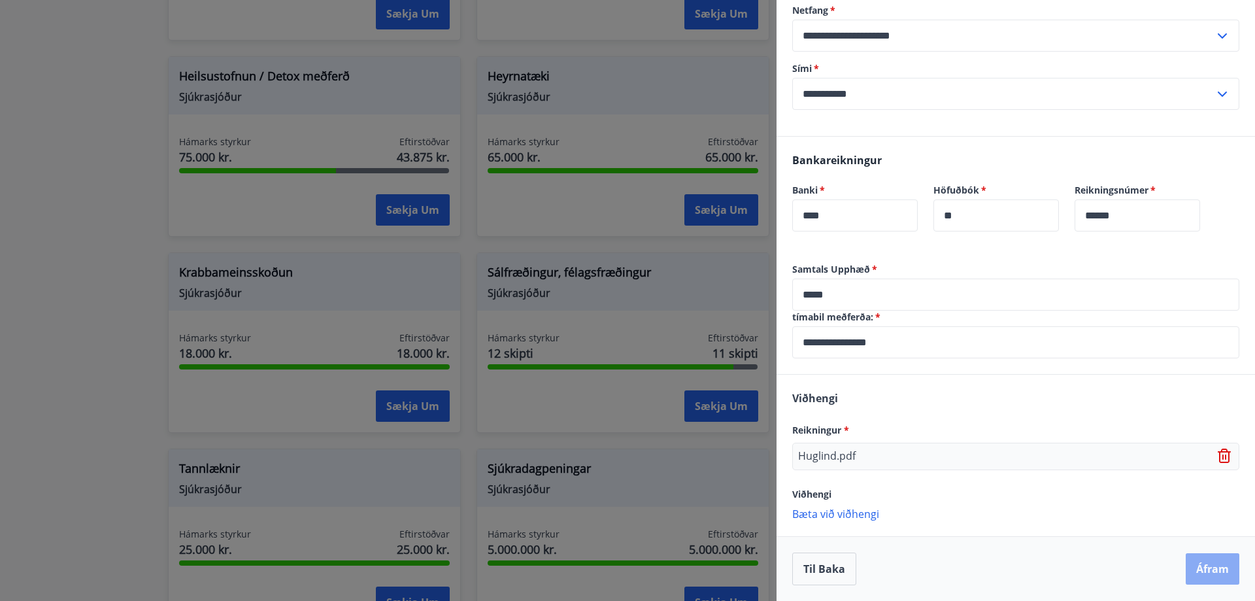
click at [1201, 564] on button "Áfram" at bounding box center [1213, 568] width 54 height 31
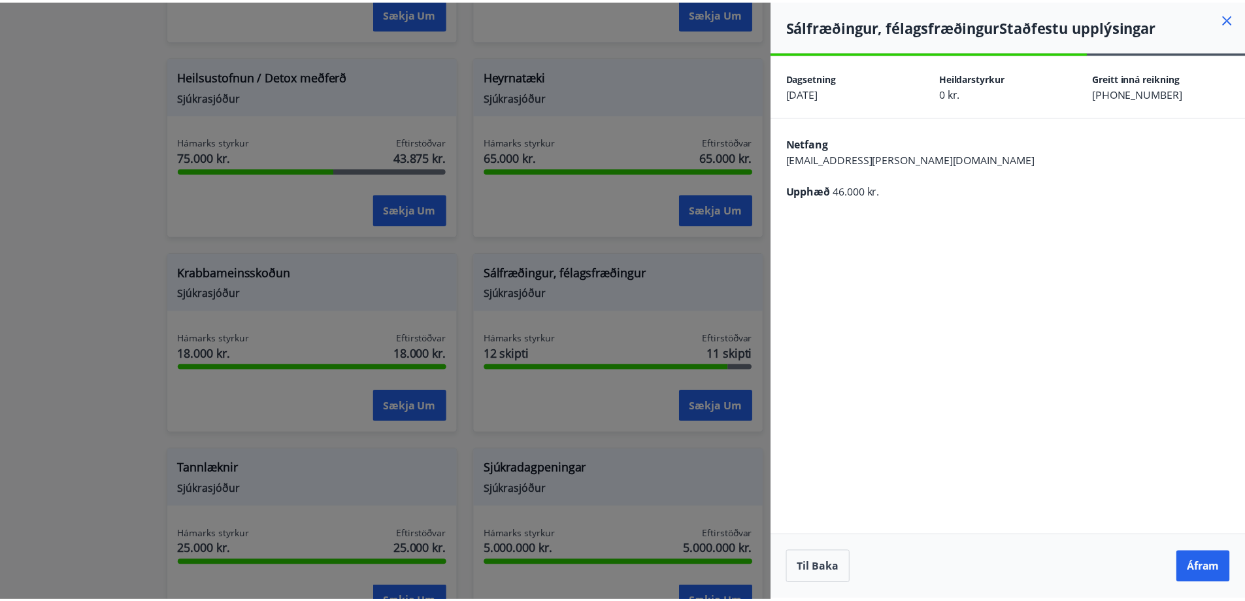
scroll to position [0, 0]
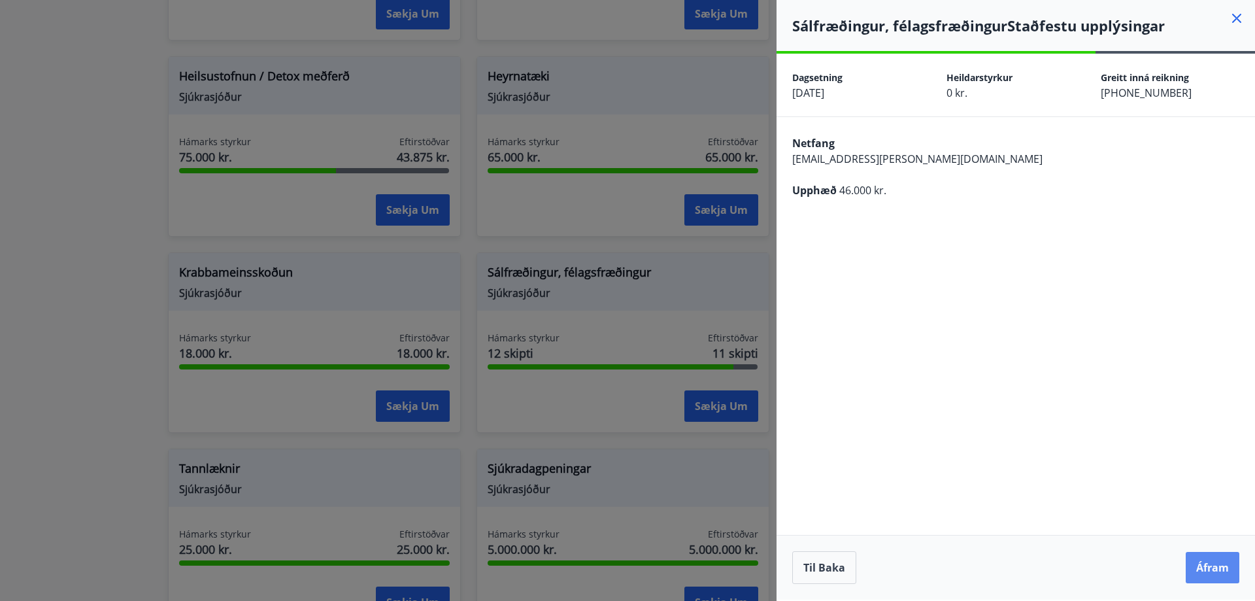
click at [1215, 565] on button "Áfram" at bounding box center [1213, 567] width 54 height 31
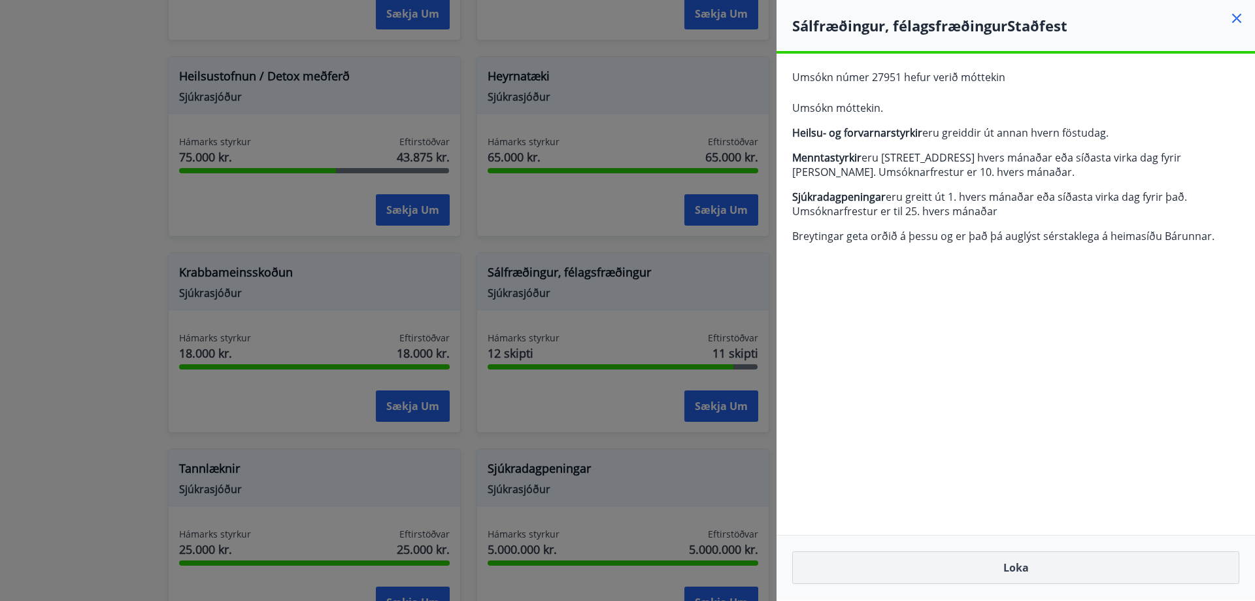
click at [1022, 567] on button "Loka" at bounding box center [1015, 567] width 447 height 33
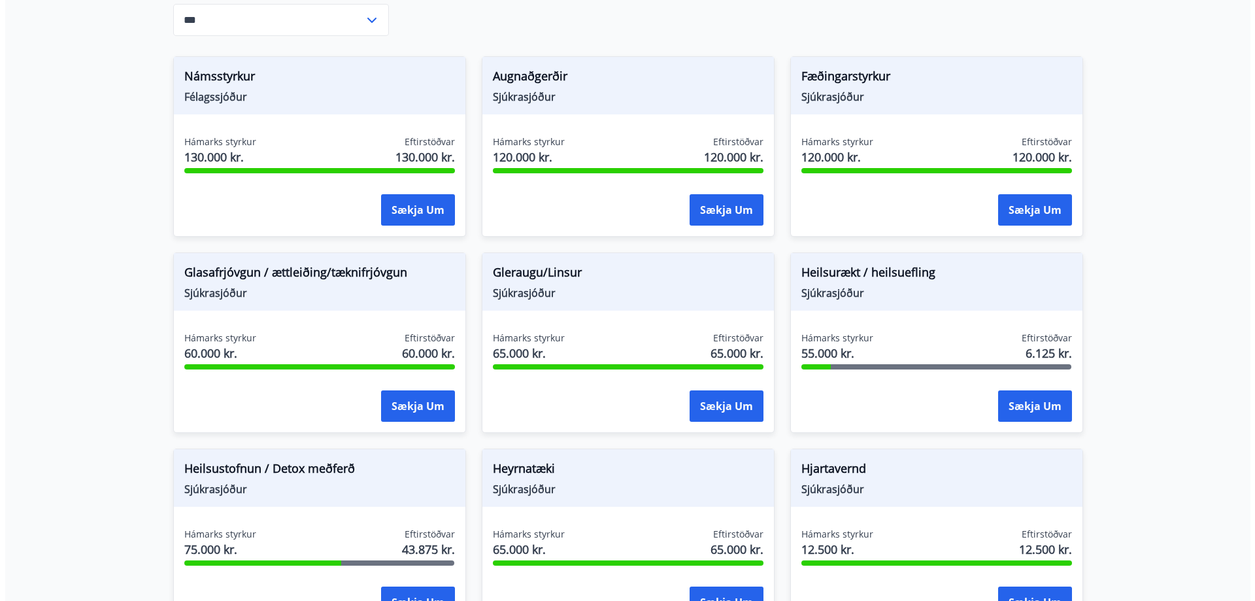
scroll to position [327, 0]
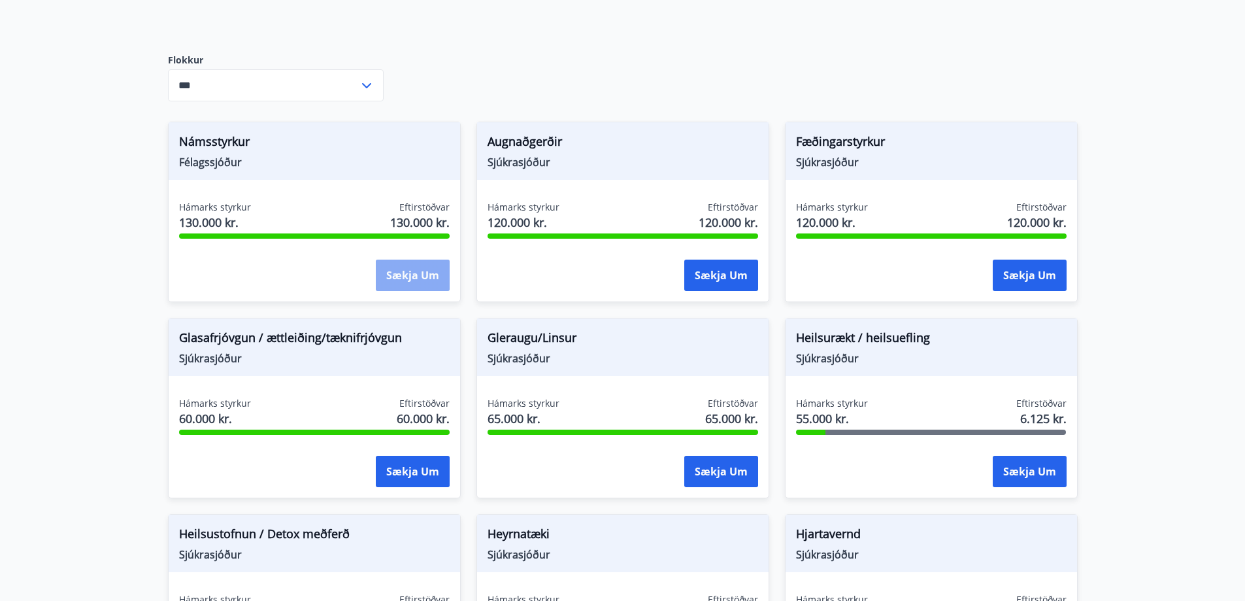
click at [406, 273] on button "Sækja um" at bounding box center [413, 275] width 74 height 31
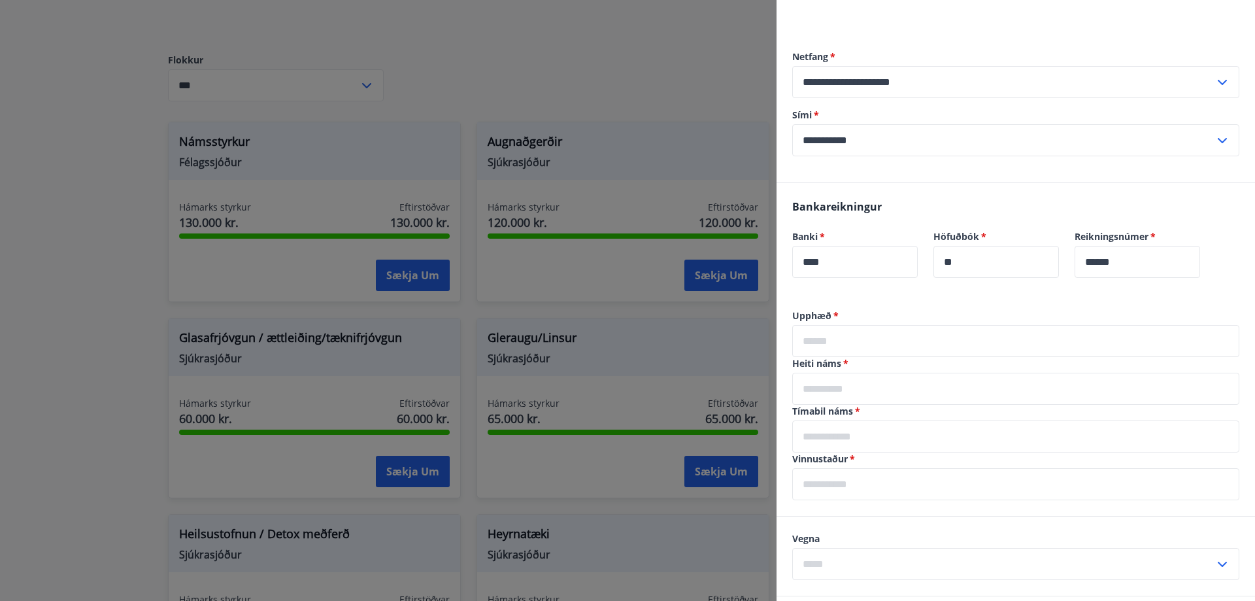
scroll to position [131, 0]
click at [866, 343] on input "text" at bounding box center [1015, 340] width 447 height 32
type input "******"
click at [863, 390] on input "text" at bounding box center [1015, 387] width 447 height 32
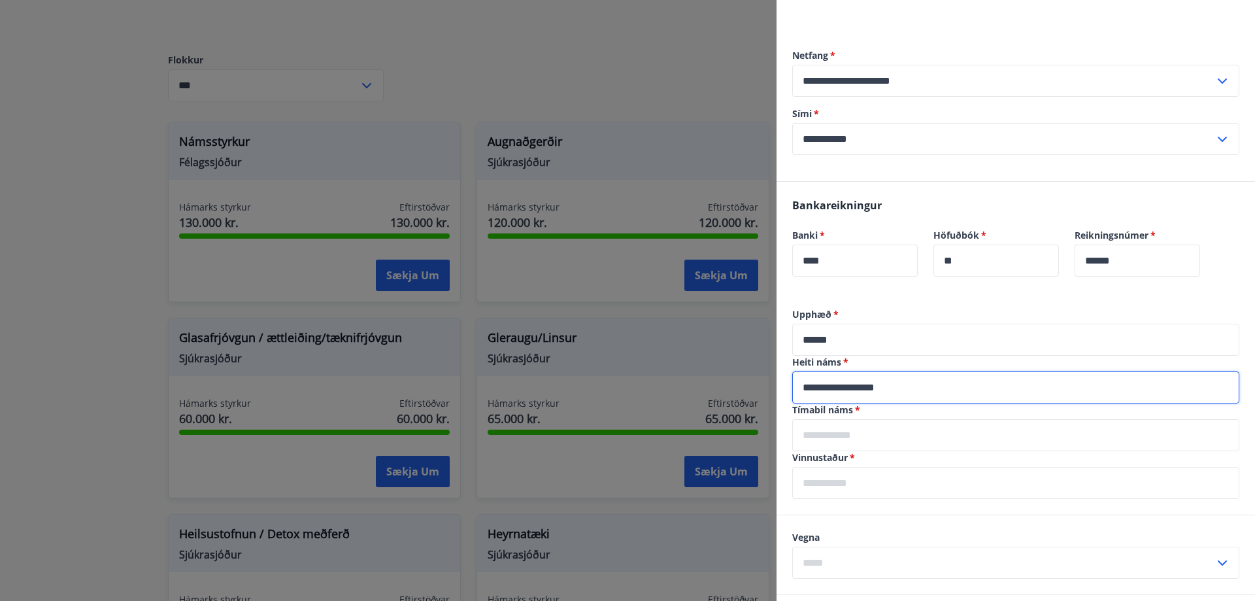
type input "**********"
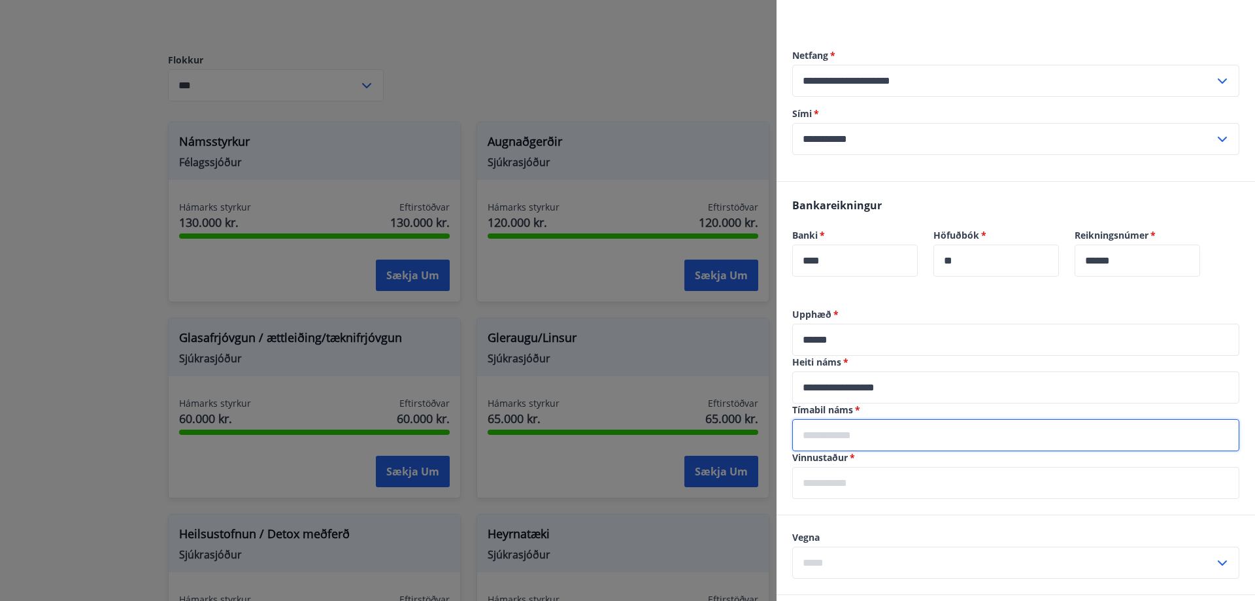
click at [872, 435] on input "text" at bounding box center [1015, 435] width 447 height 32
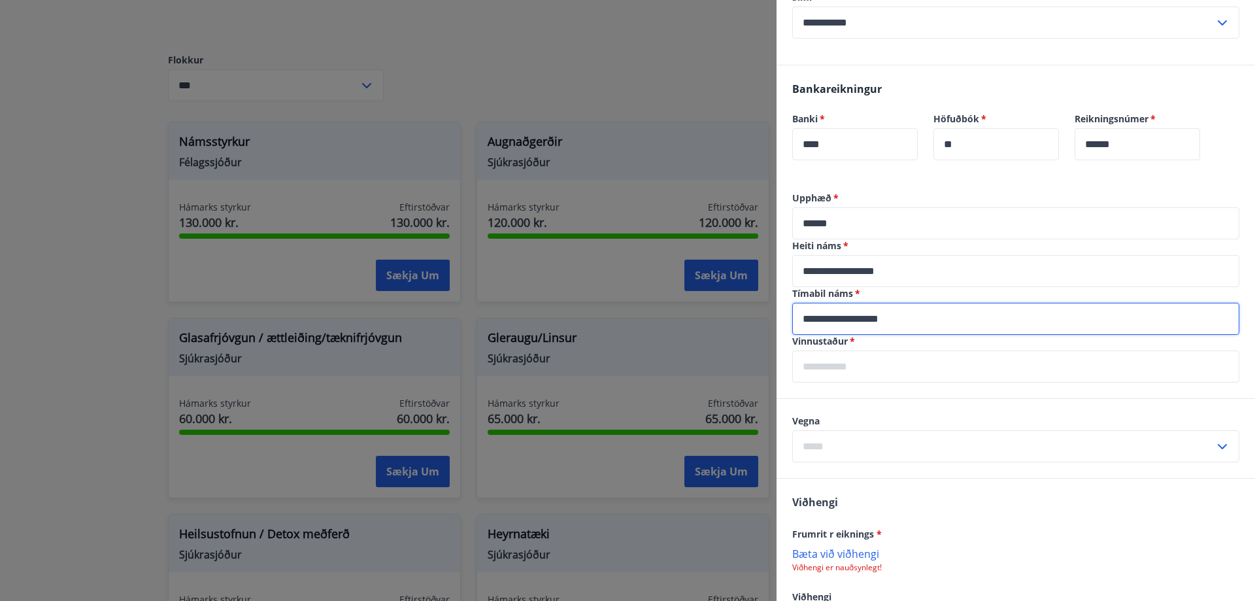
scroll to position [261, 0]
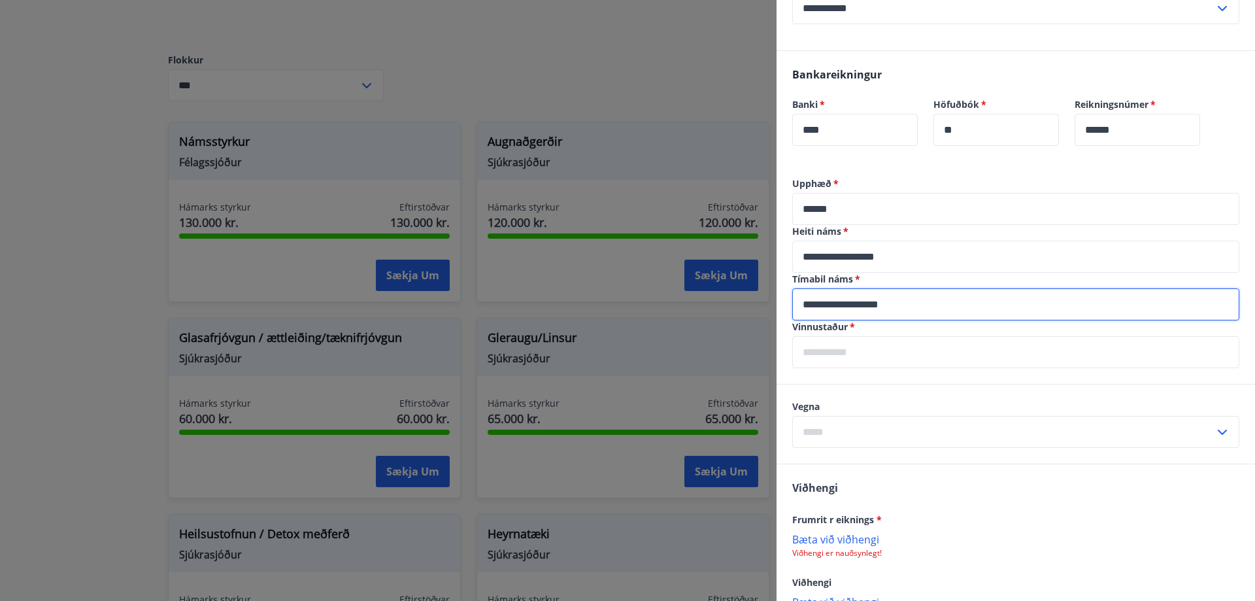
type input "**********"
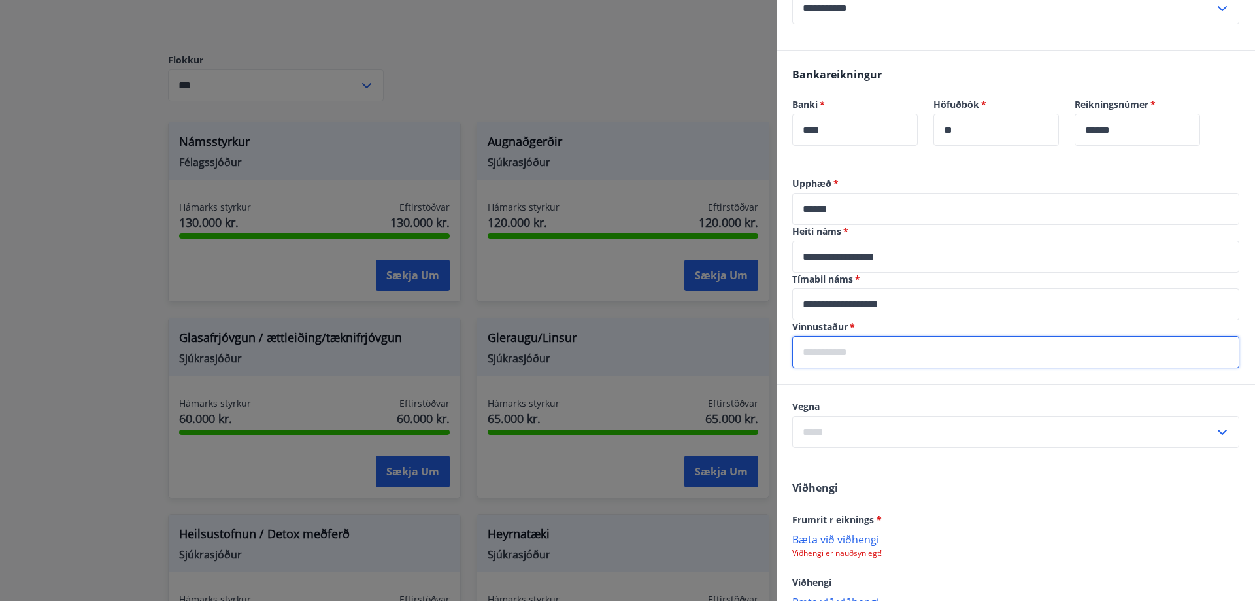
click at [863, 349] on input "text" at bounding box center [1015, 352] width 447 height 32
type input "**********"
click at [845, 429] on input "text" at bounding box center [1003, 432] width 422 height 32
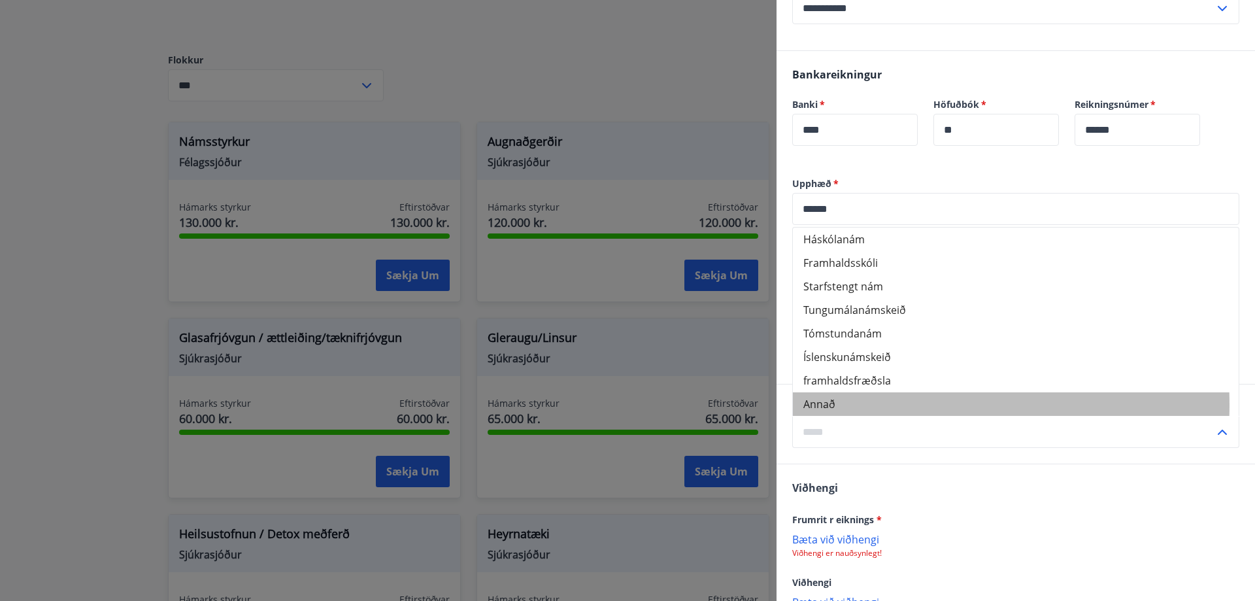
click at [824, 405] on li "Annað" at bounding box center [1016, 404] width 446 height 24
type input "*****"
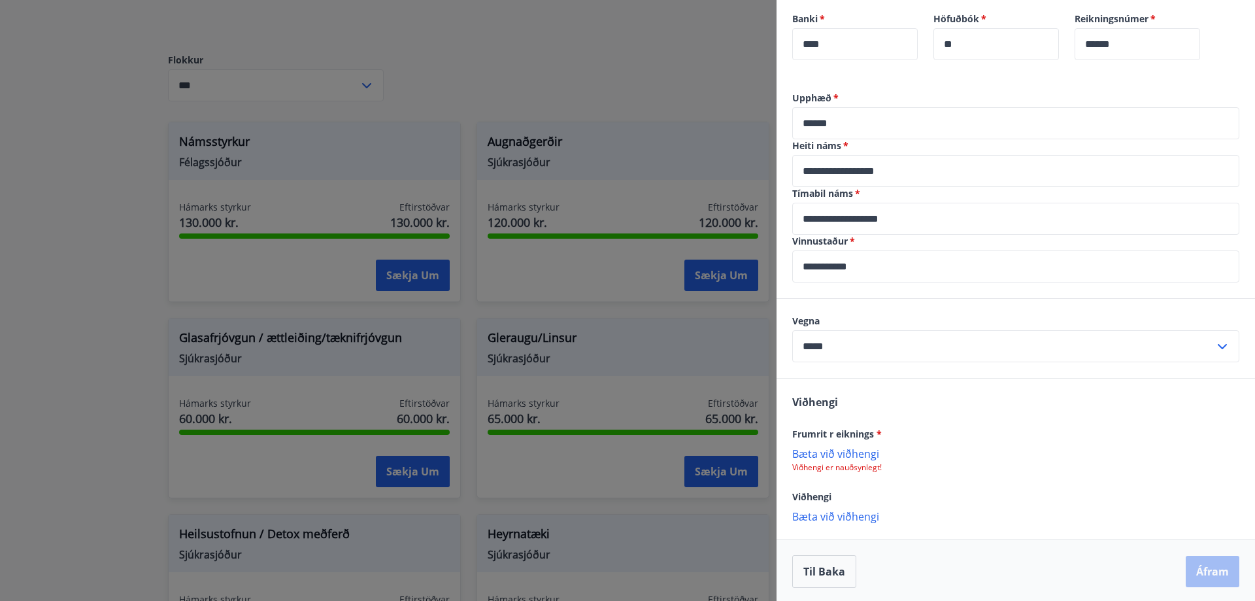
scroll to position [350, 0]
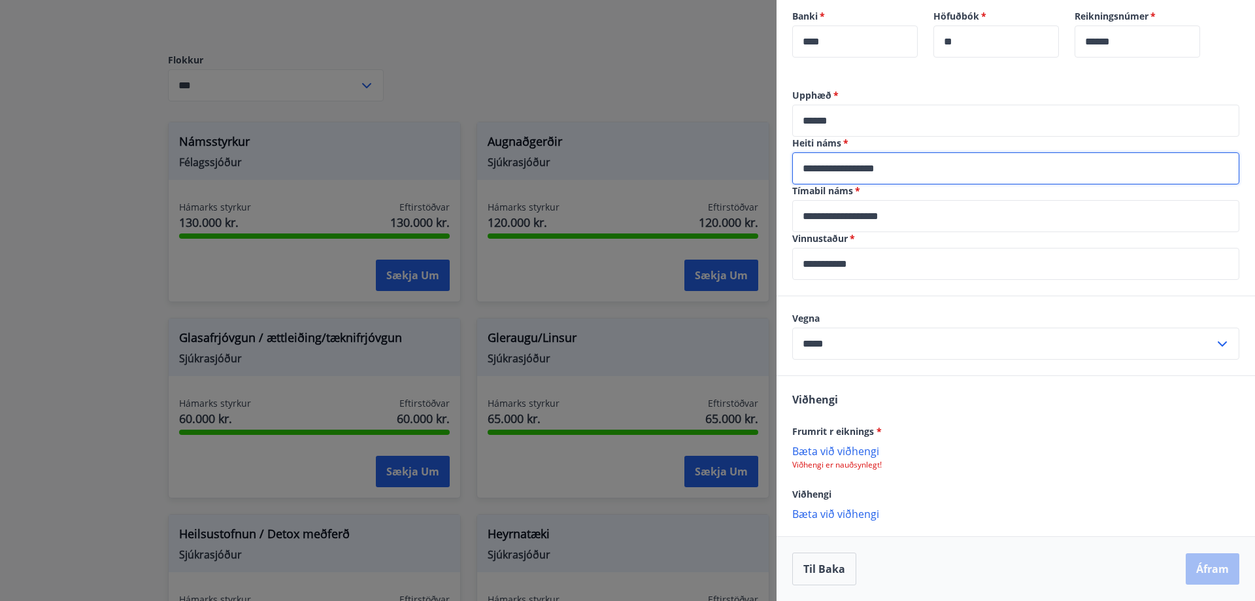
click at [897, 166] on input "**********" at bounding box center [1015, 168] width 447 height 32
type input "****"
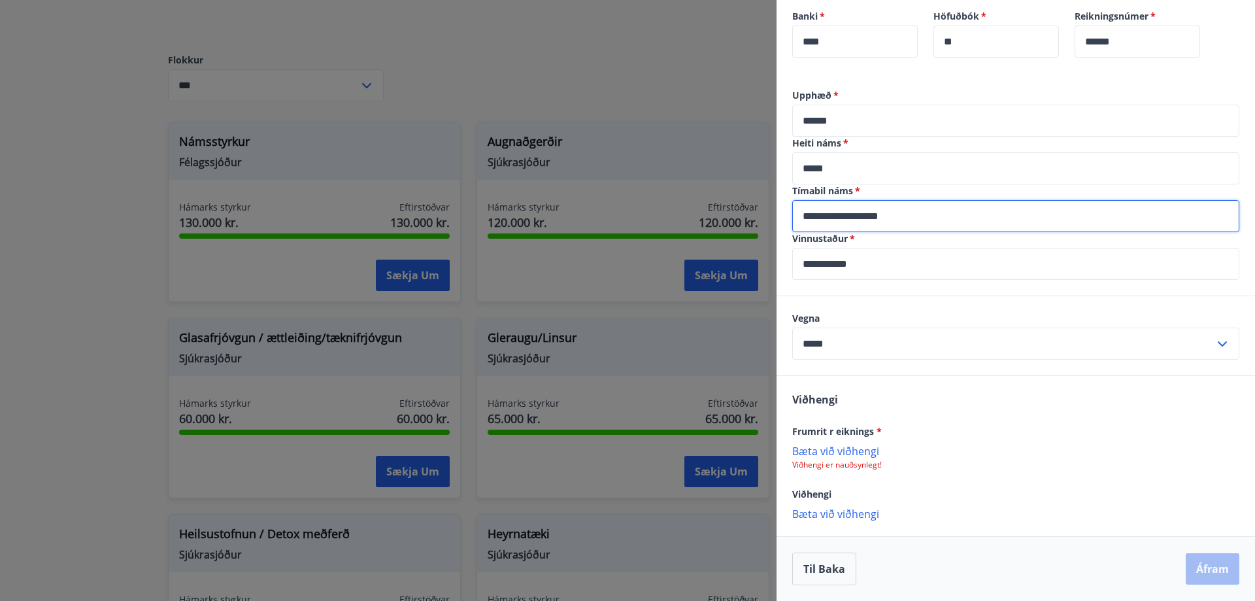
click at [916, 210] on input "**********" at bounding box center [1015, 216] width 447 height 32
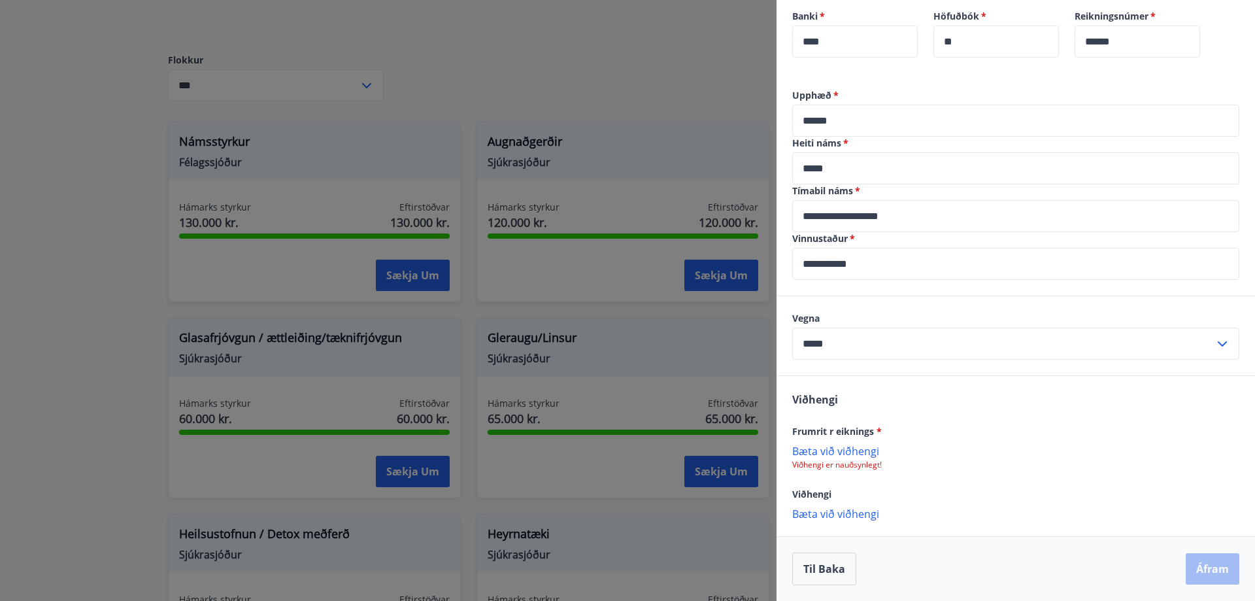
click at [836, 448] on p "Bæta við viðhengi" at bounding box center [1015, 450] width 447 height 13
click at [1205, 569] on button "Áfram" at bounding box center [1213, 569] width 54 height 31
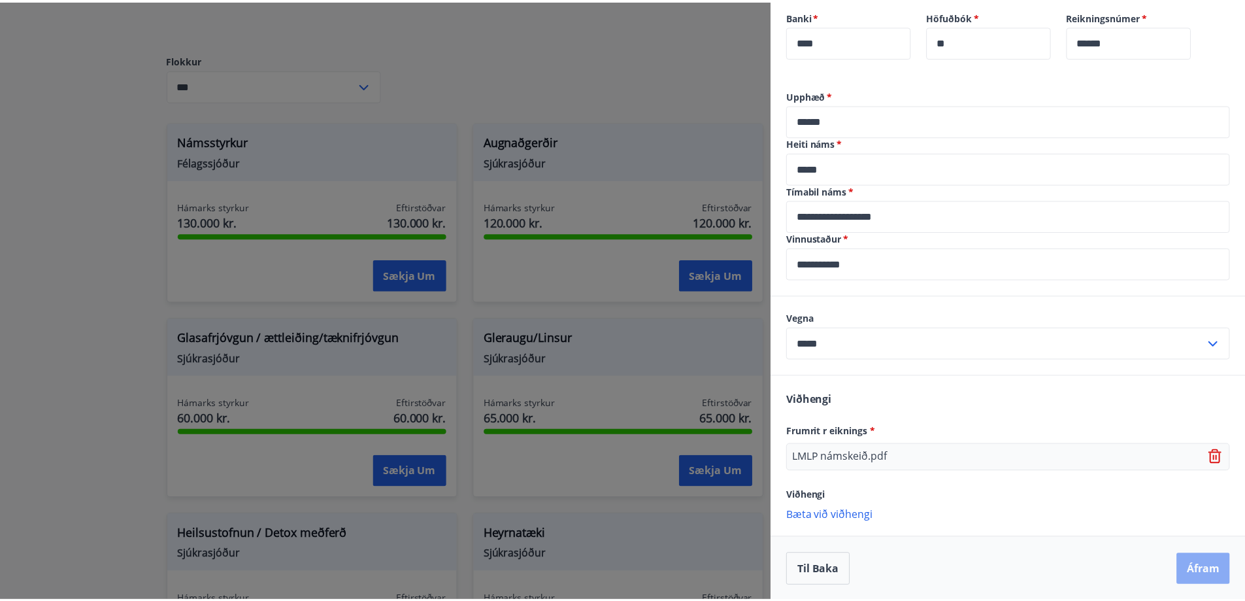
scroll to position [0, 0]
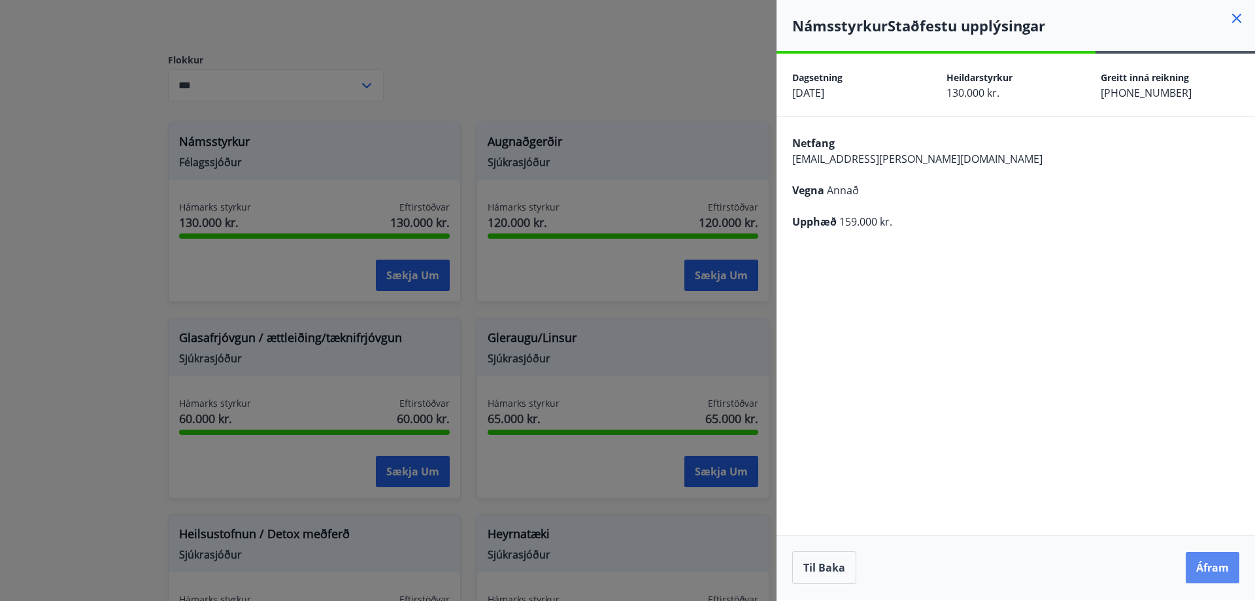
click at [1204, 567] on button "Áfram" at bounding box center [1213, 567] width 54 height 31
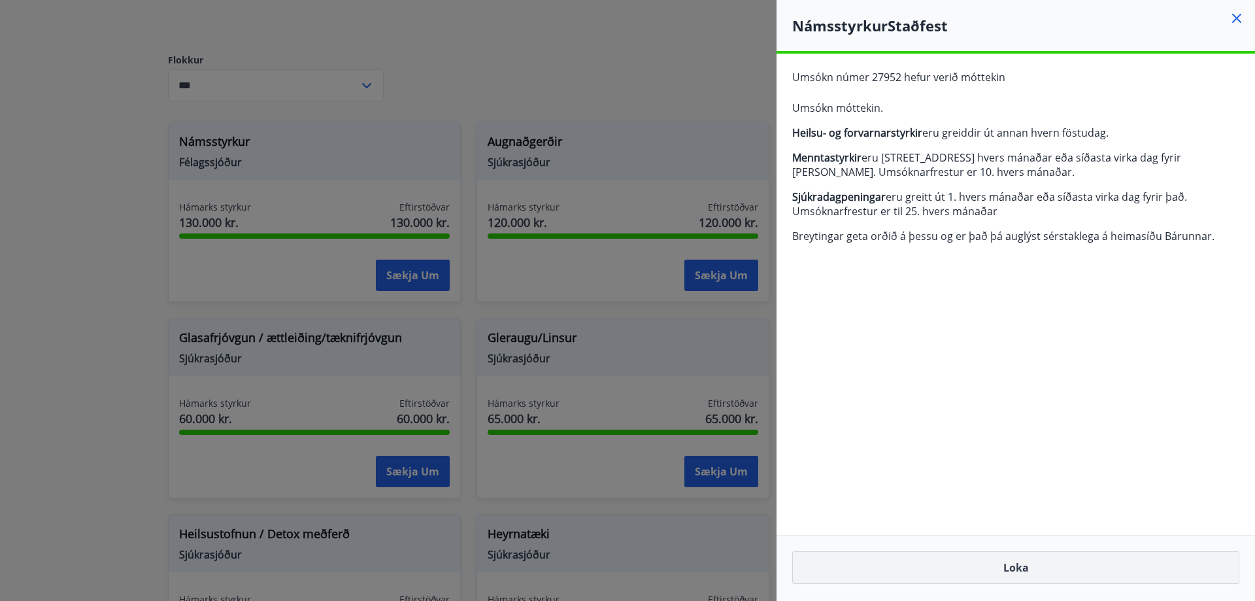
click at [1013, 573] on button "Loka" at bounding box center [1015, 567] width 447 height 33
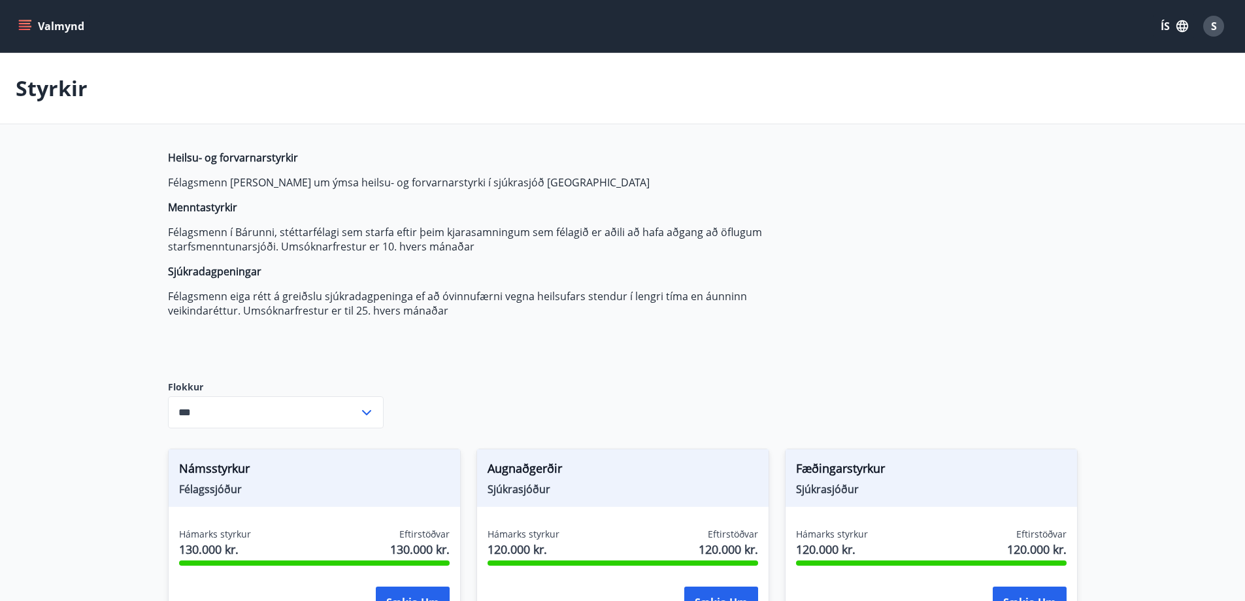
click at [23, 24] on icon "menu" at bounding box center [25, 23] width 12 height 1
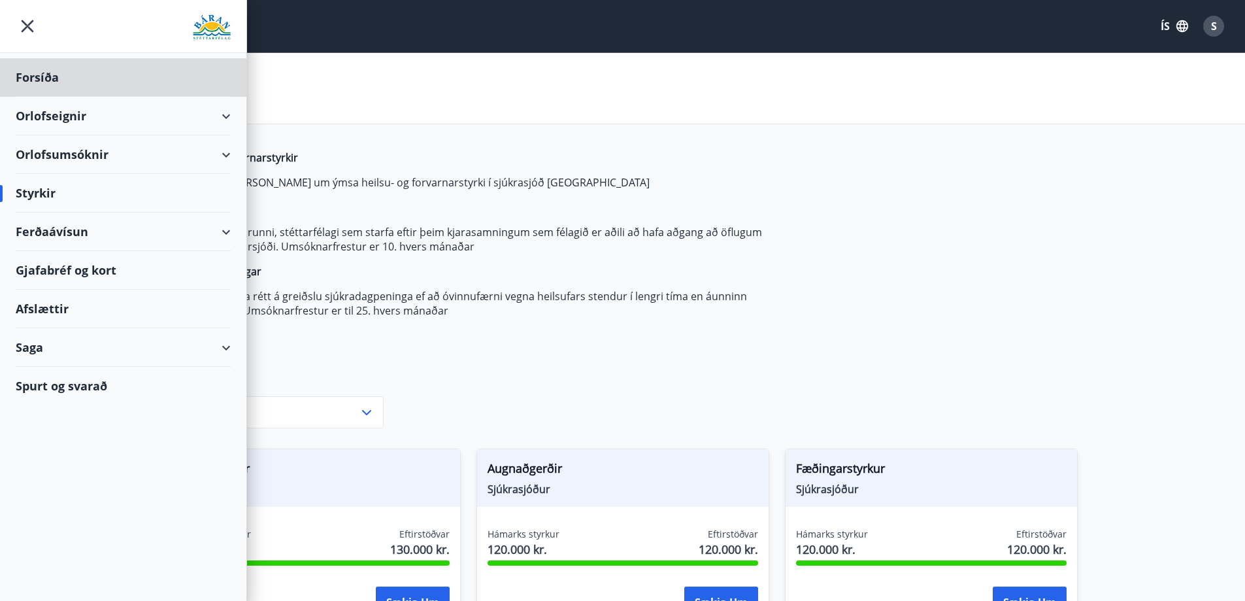
click at [34, 192] on div "Styrkir" at bounding box center [123, 193] width 215 height 39
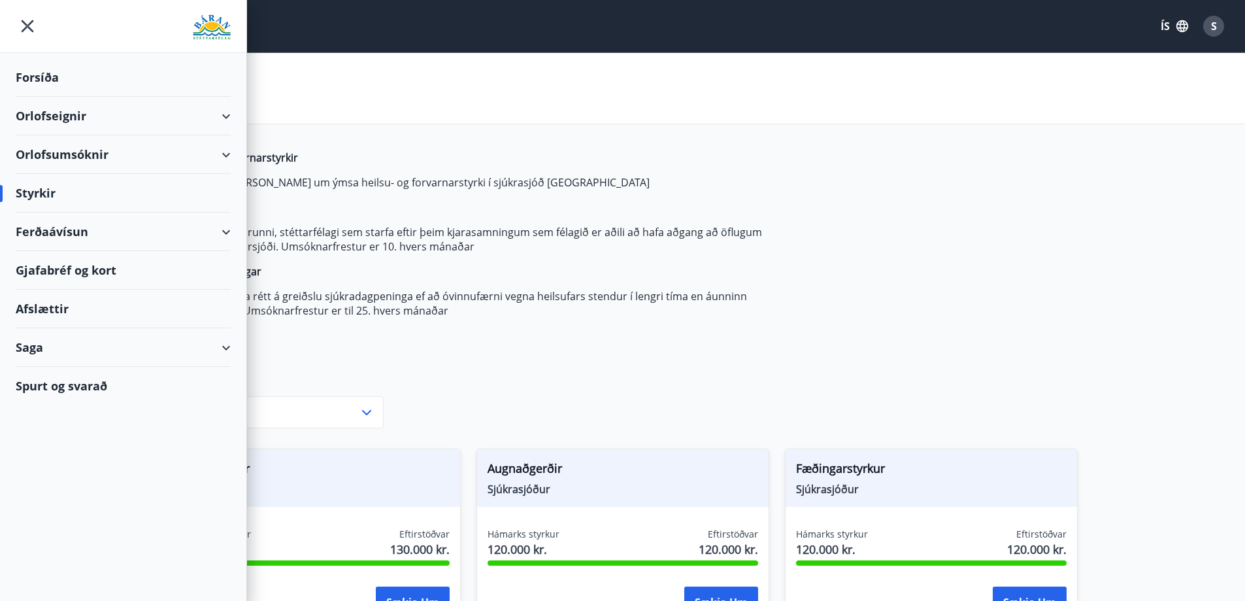
click at [42, 346] on div "Saga" at bounding box center [123, 347] width 215 height 39
click at [61, 515] on div "Styrkjasaga" at bounding box center [123, 517] width 194 height 27
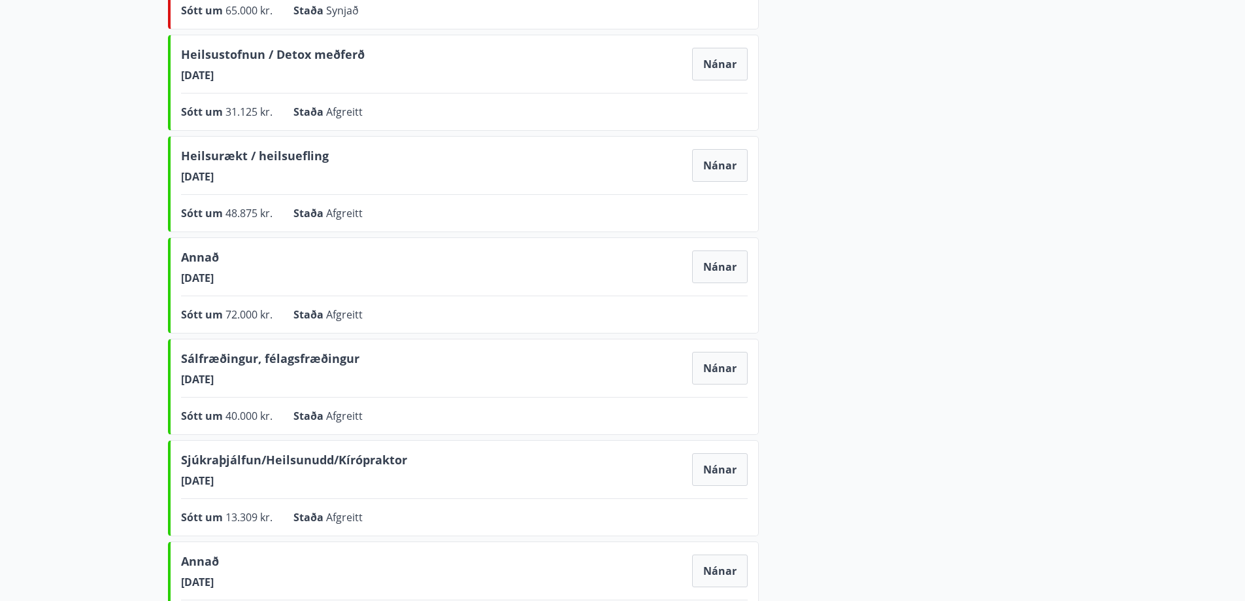
scroll to position [588, 0]
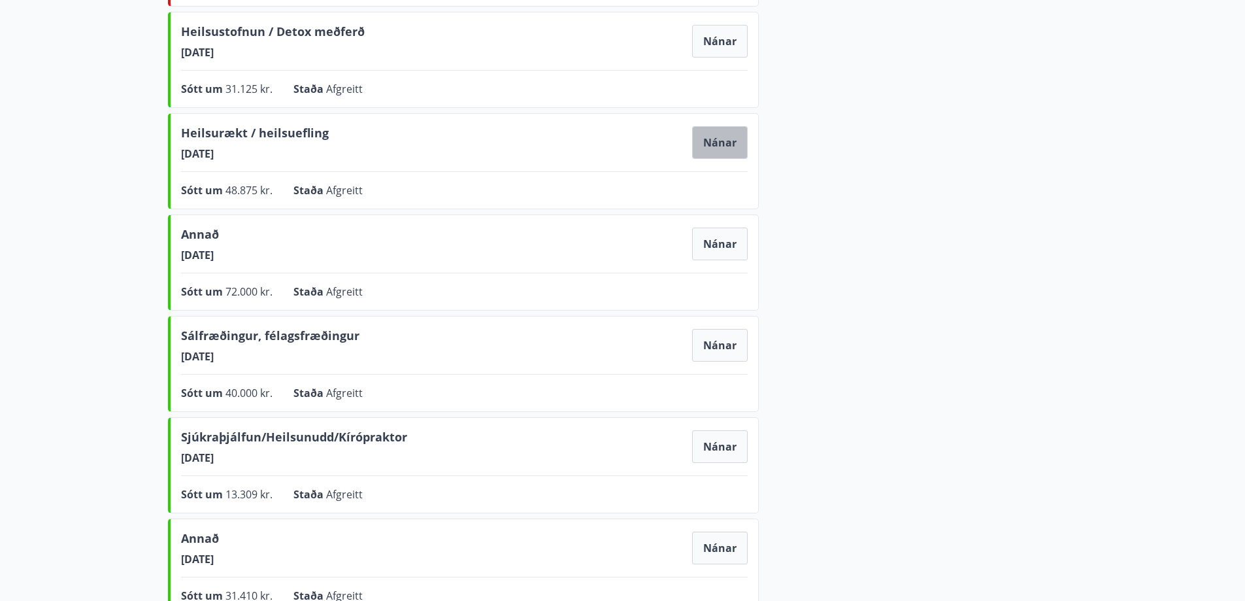
click at [721, 137] on button "Nánar" at bounding box center [720, 142] width 56 height 33
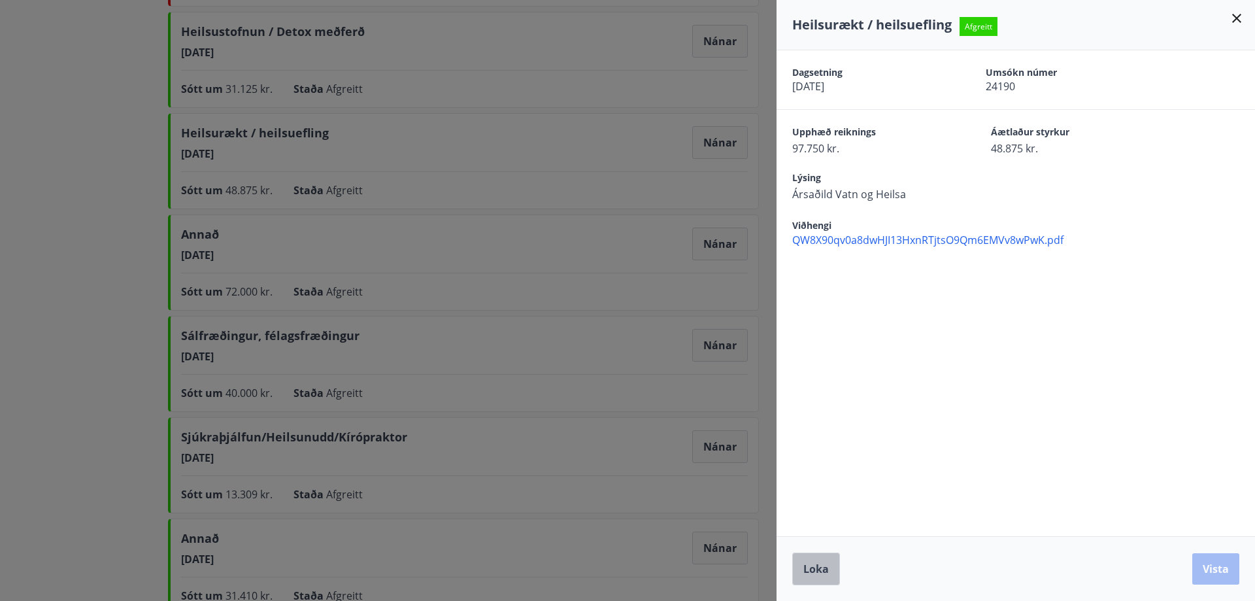
click at [811, 570] on span "Loka" at bounding box center [815, 568] width 25 height 14
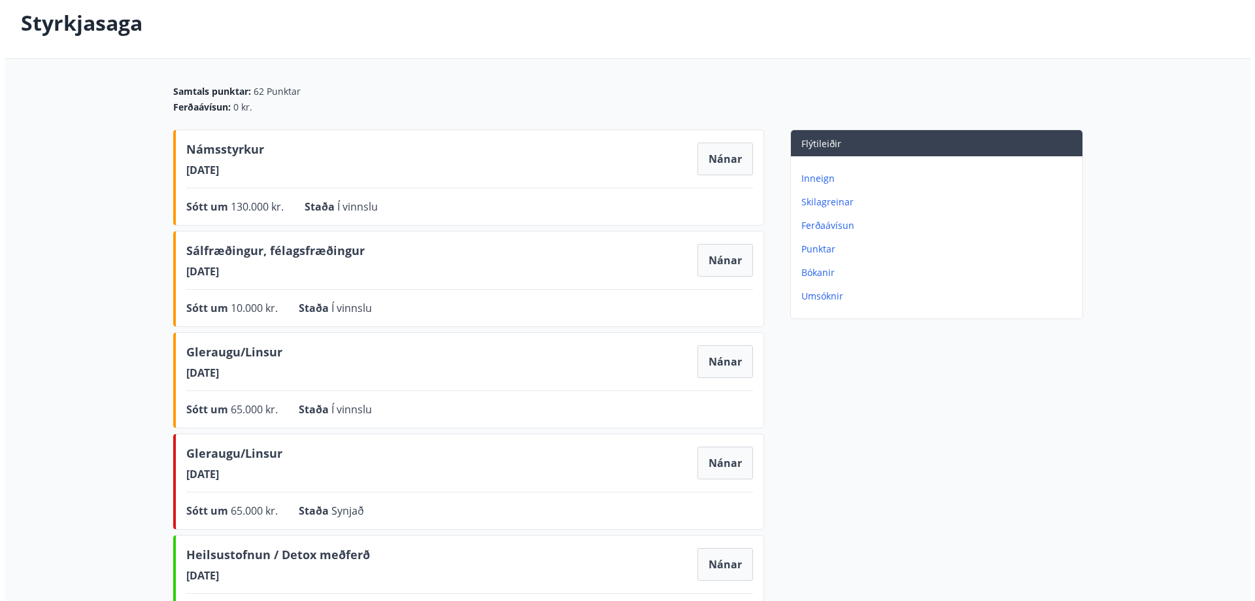
scroll to position [0, 0]
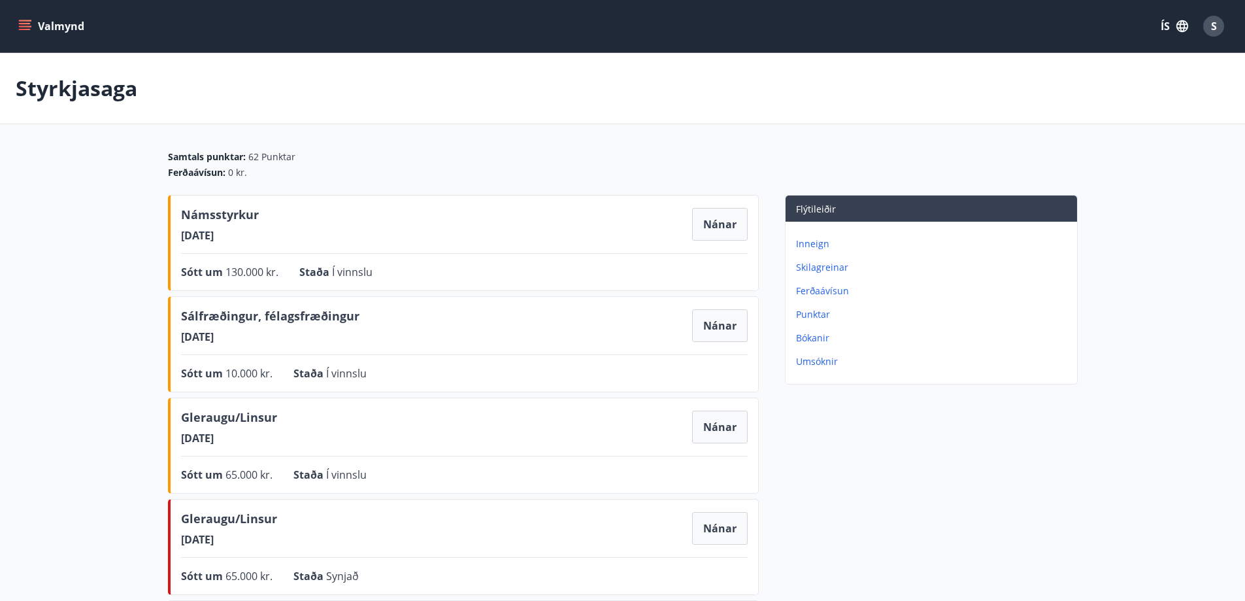
click at [1220, 25] on div "S" at bounding box center [1213, 26] width 21 height 21
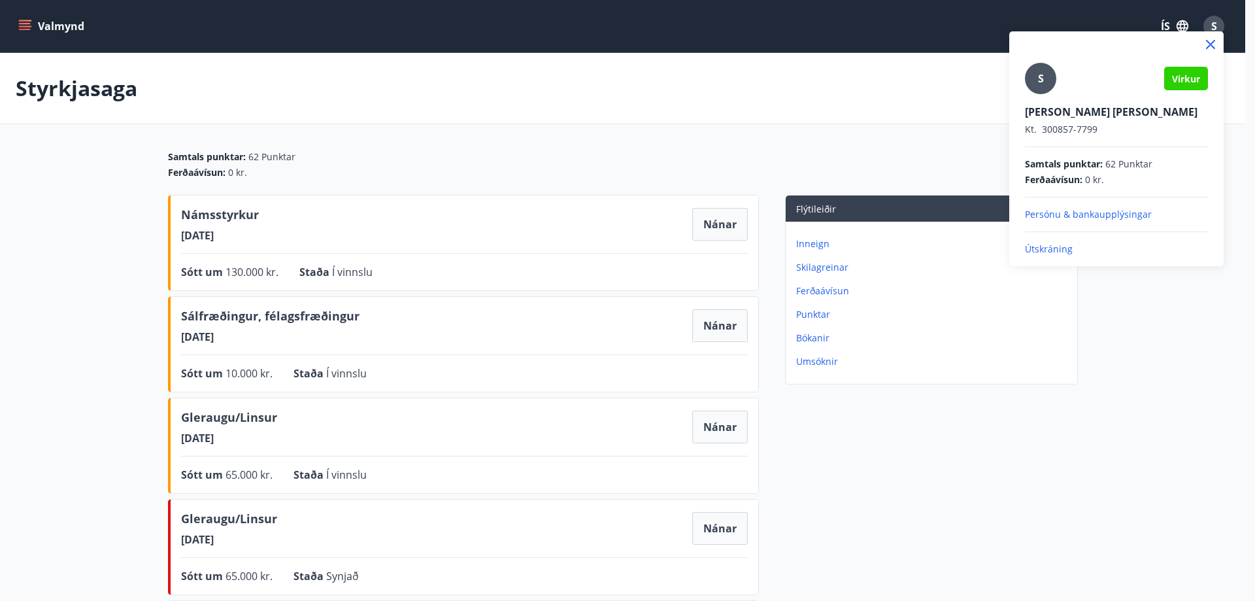
click at [1041, 250] on p "Útskráning" at bounding box center [1116, 249] width 183 height 13
